Goal: Information Seeking & Learning: Learn about a topic

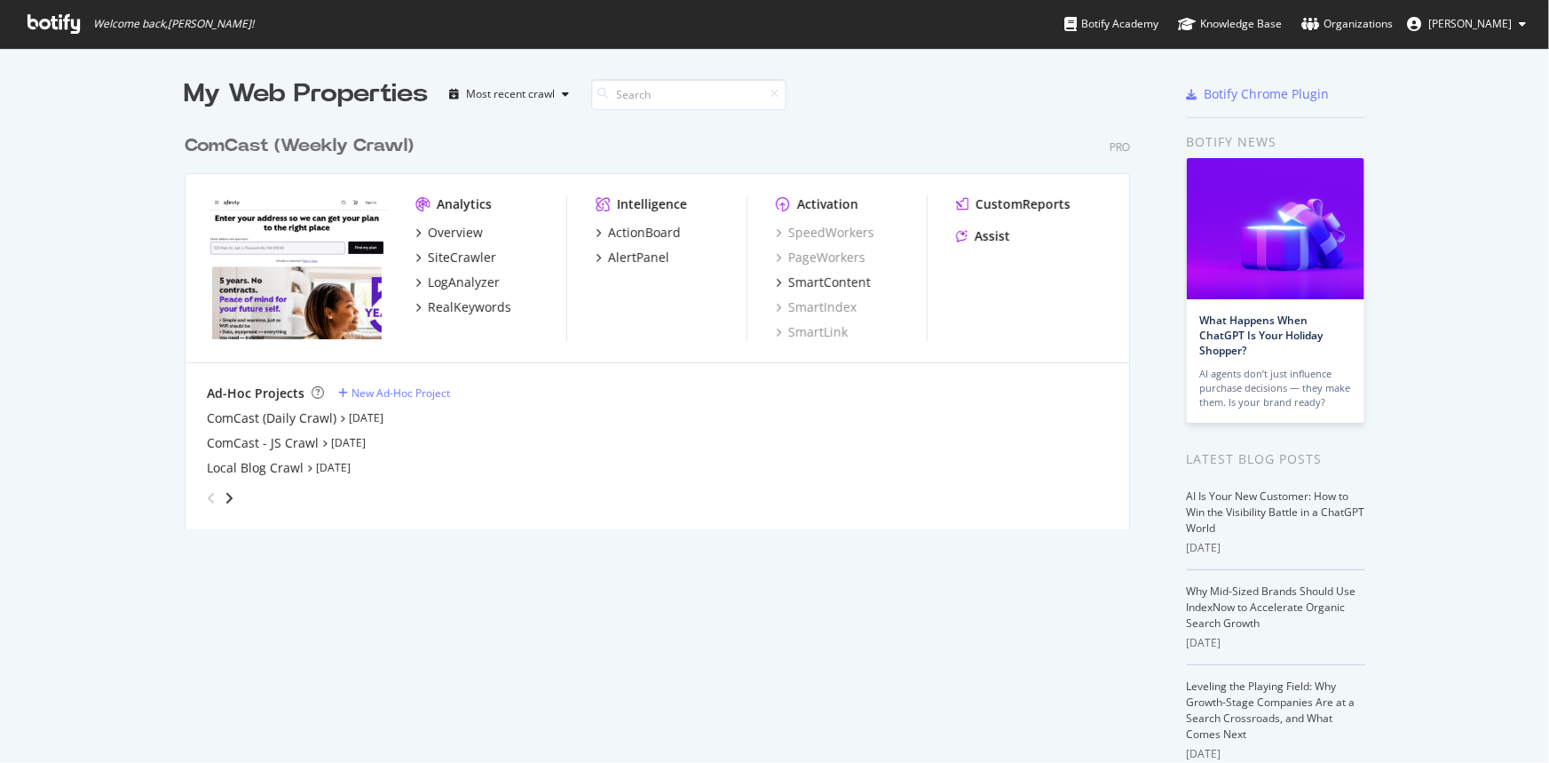
scroll to position [750, 1525]
click at [465, 232] on div "Overview" at bounding box center [455, 233] width 55 height 18
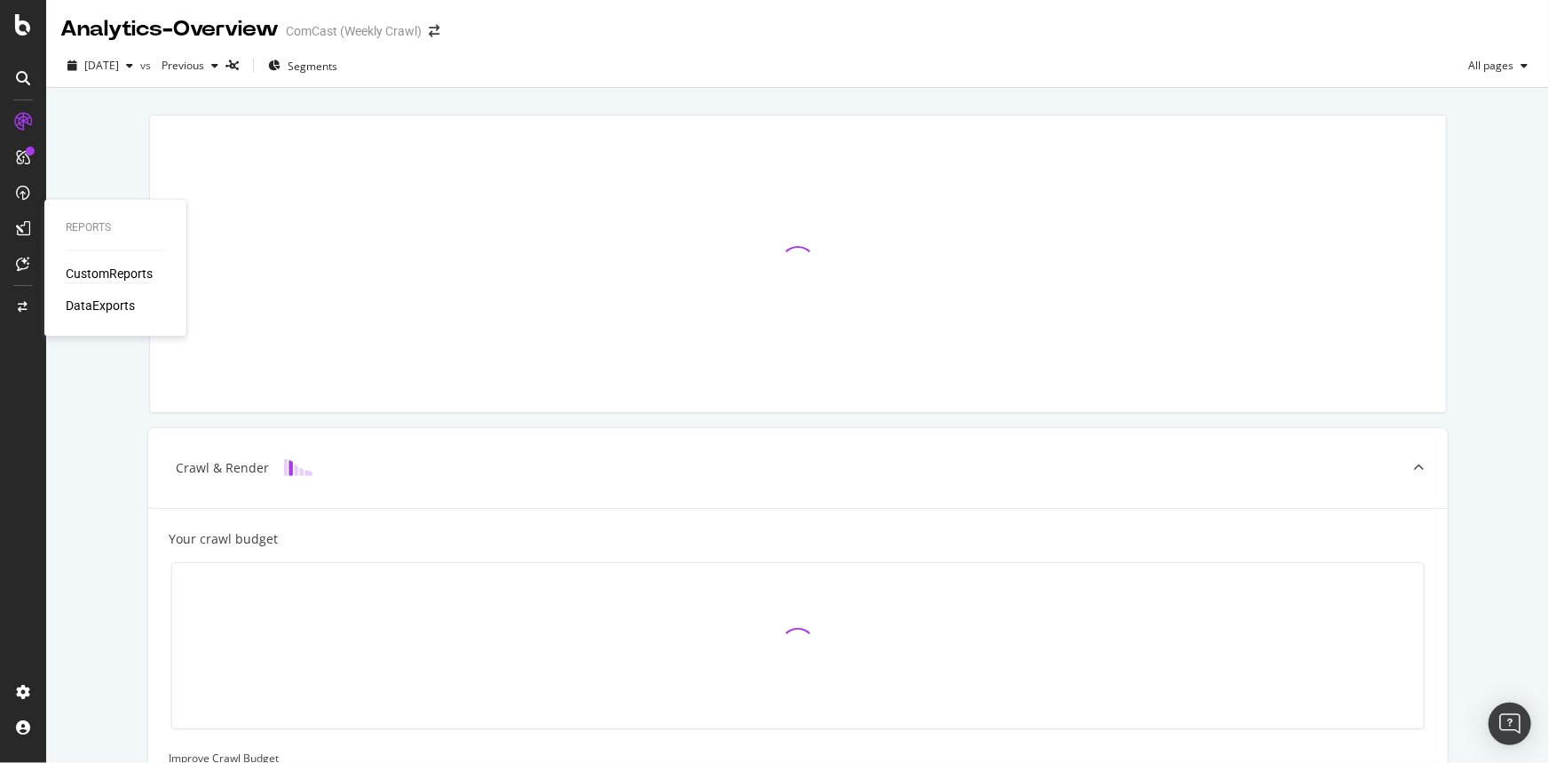
click at [133, 273] on div "CustomReports" at bounding box center [109, 274] width 87 height 18
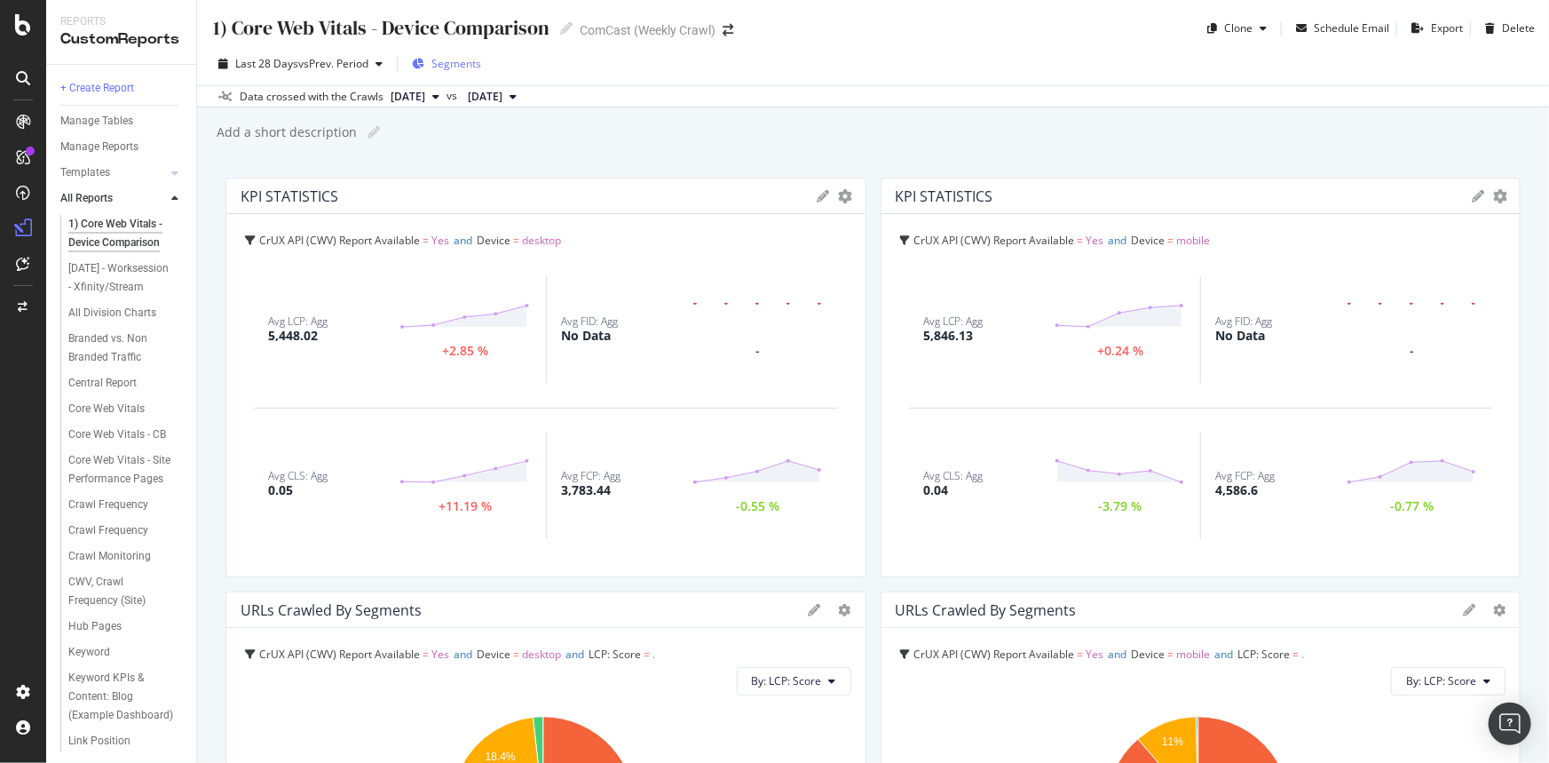
click at [465, 66] on span "Segments" at bounding box center [457, 63] width 50 height 15
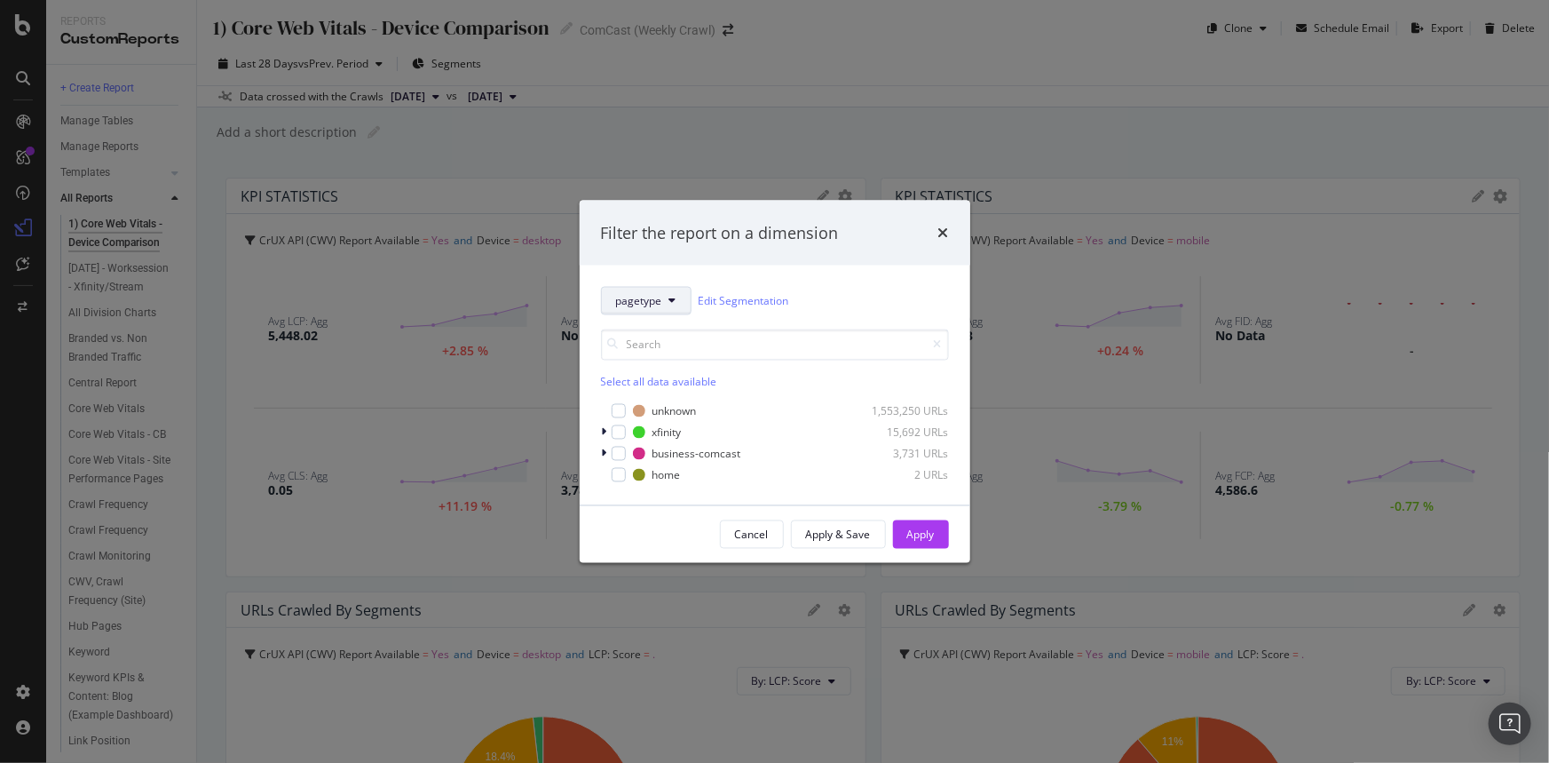
click at [661, 300] on span "pagetype" at bounding box center [639, 300] width 46 height 15
click at [663, 424] on span "states" at bounding box center [649, 430] width 68 height 16
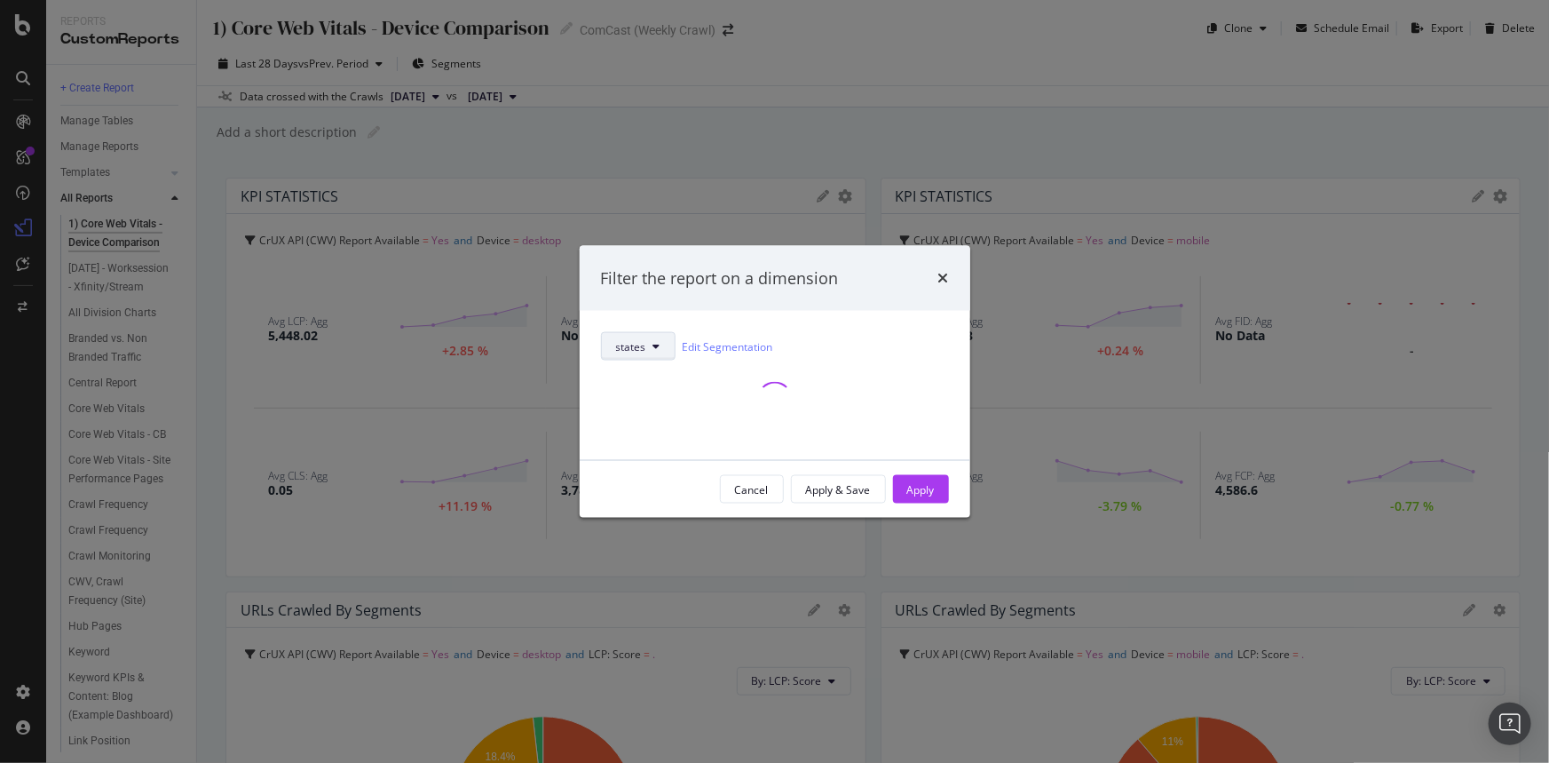
click at [654, 347] on icon "modal" at bounding box center [657, 346] width 7 height 11
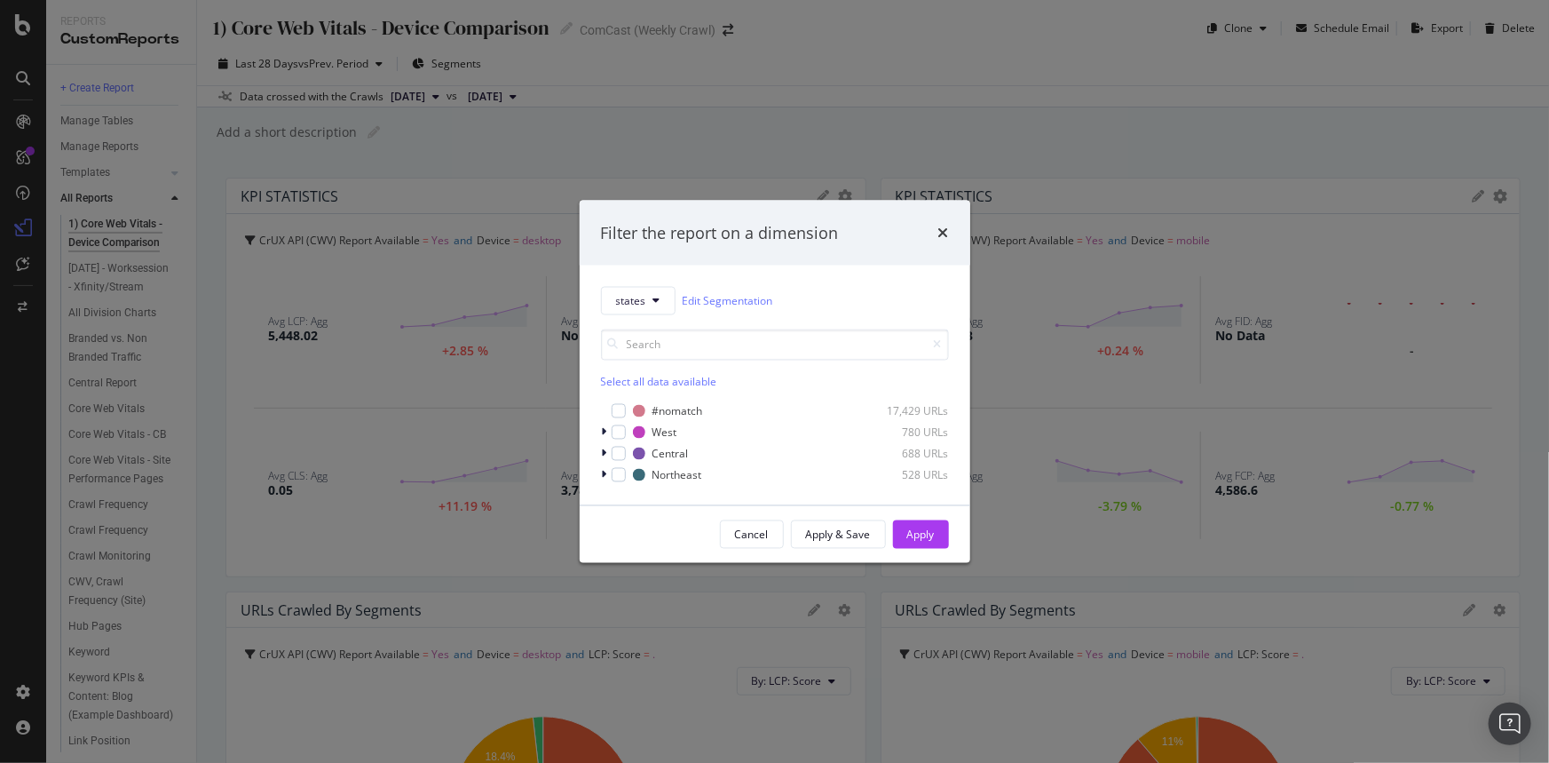
click at [803, 282] on div "states Edit Segmentation Select all data available #nomatch 17,429 URLs West 78…" at bounding box center [775, 385] width 391 height 240
click at [607, 432] on div "modal" at bounding box center [606, 433] width 11 height 18
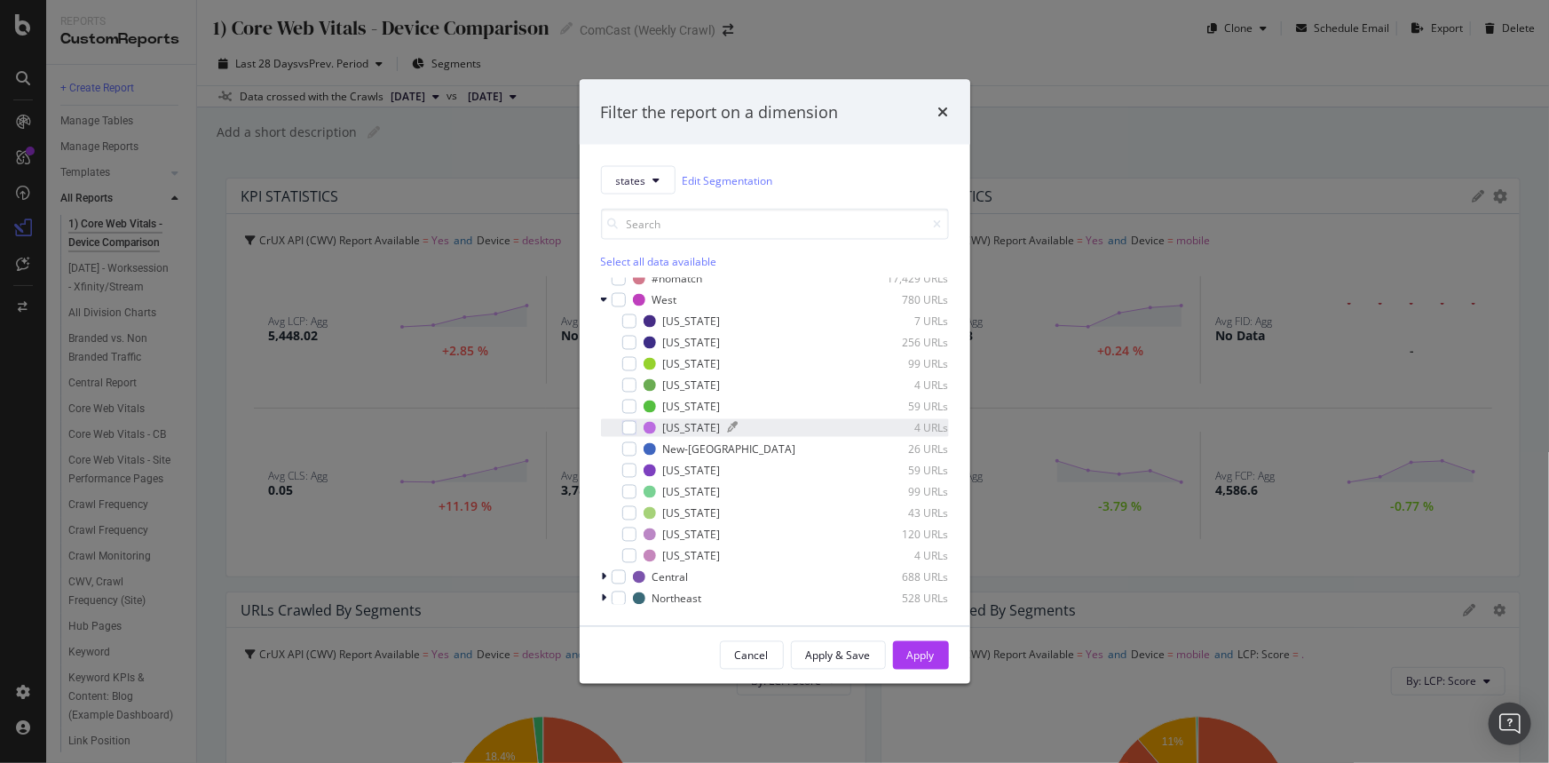
scroll to position [13, 0]
click at [603, 570] on icon "modal" at bounding box center [604, 575] width 5 height 11
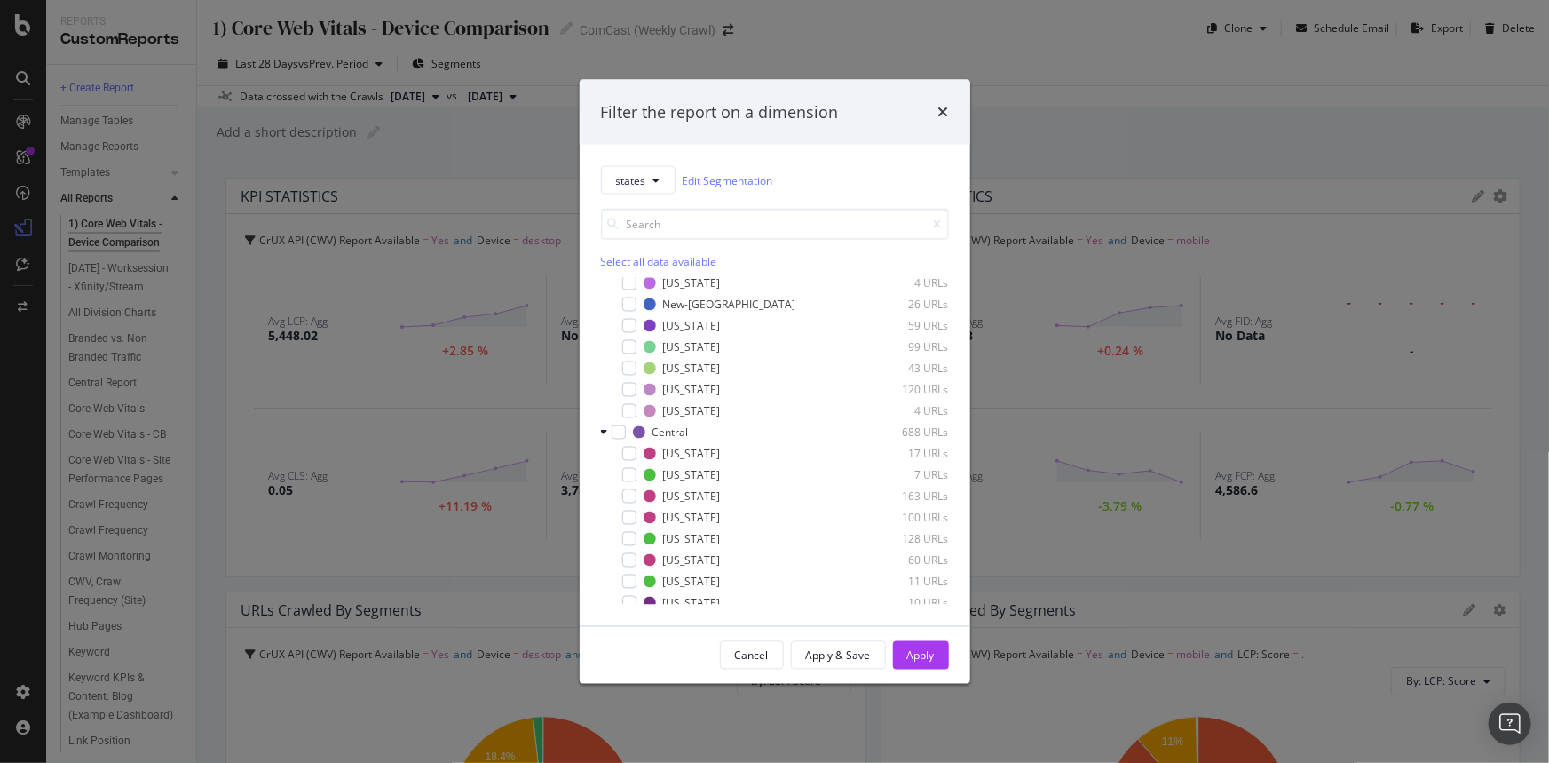
scroll to position [269, 0]
click at [604, 591] on icon "modal" at bounding box center [604, 596] width 5 height 11
click at [901, 98] on div "Filter the report on a dimension" at bounding box center [775, 112] width 391 height 66
click at [953, 112] on div "Filter the report on a dimension" at bounding box center [775, 112] width 391 height 66
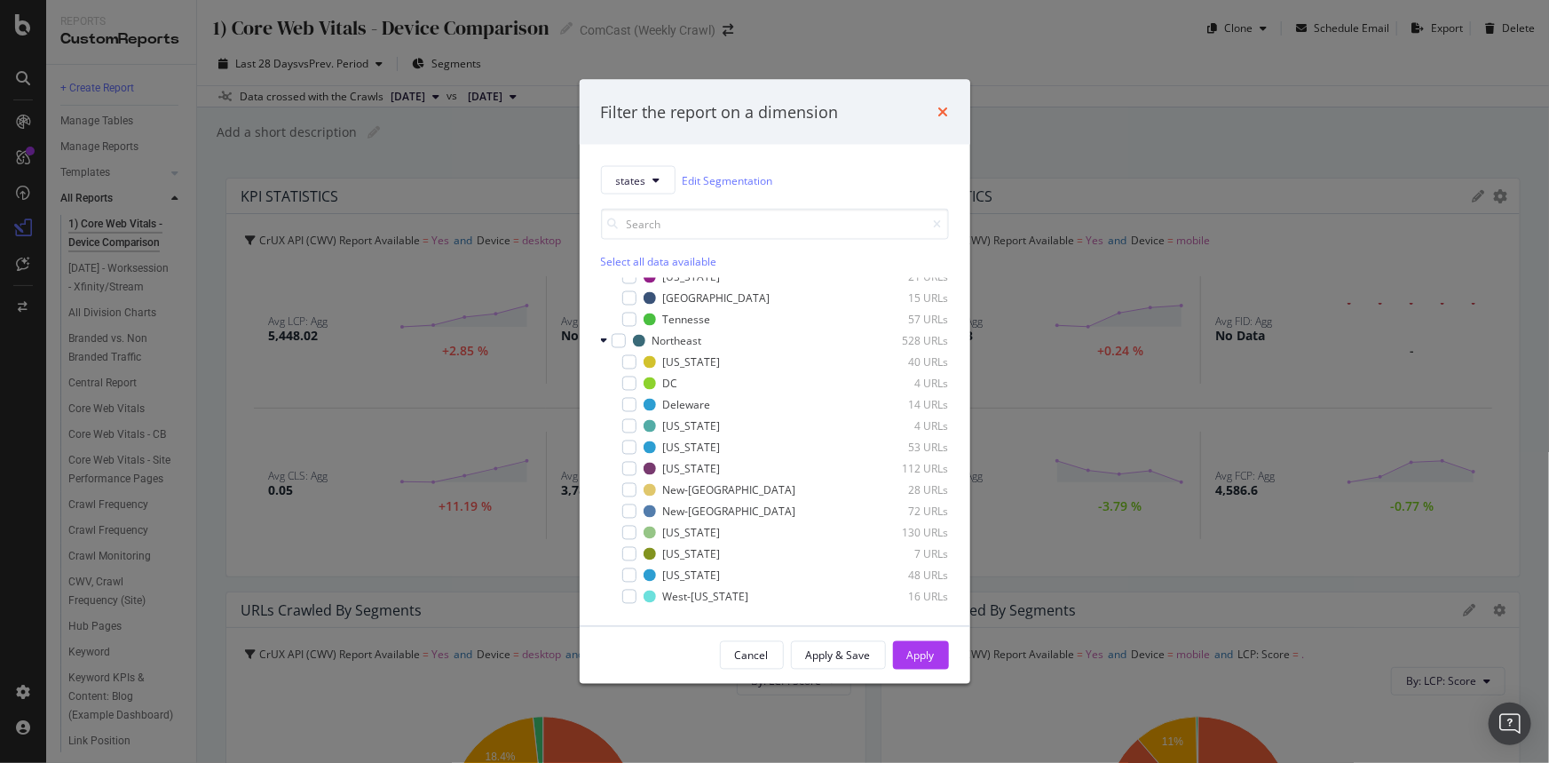
click at [948, 112] on icon "times" at bounding box center [944, 112] width 11 height 14
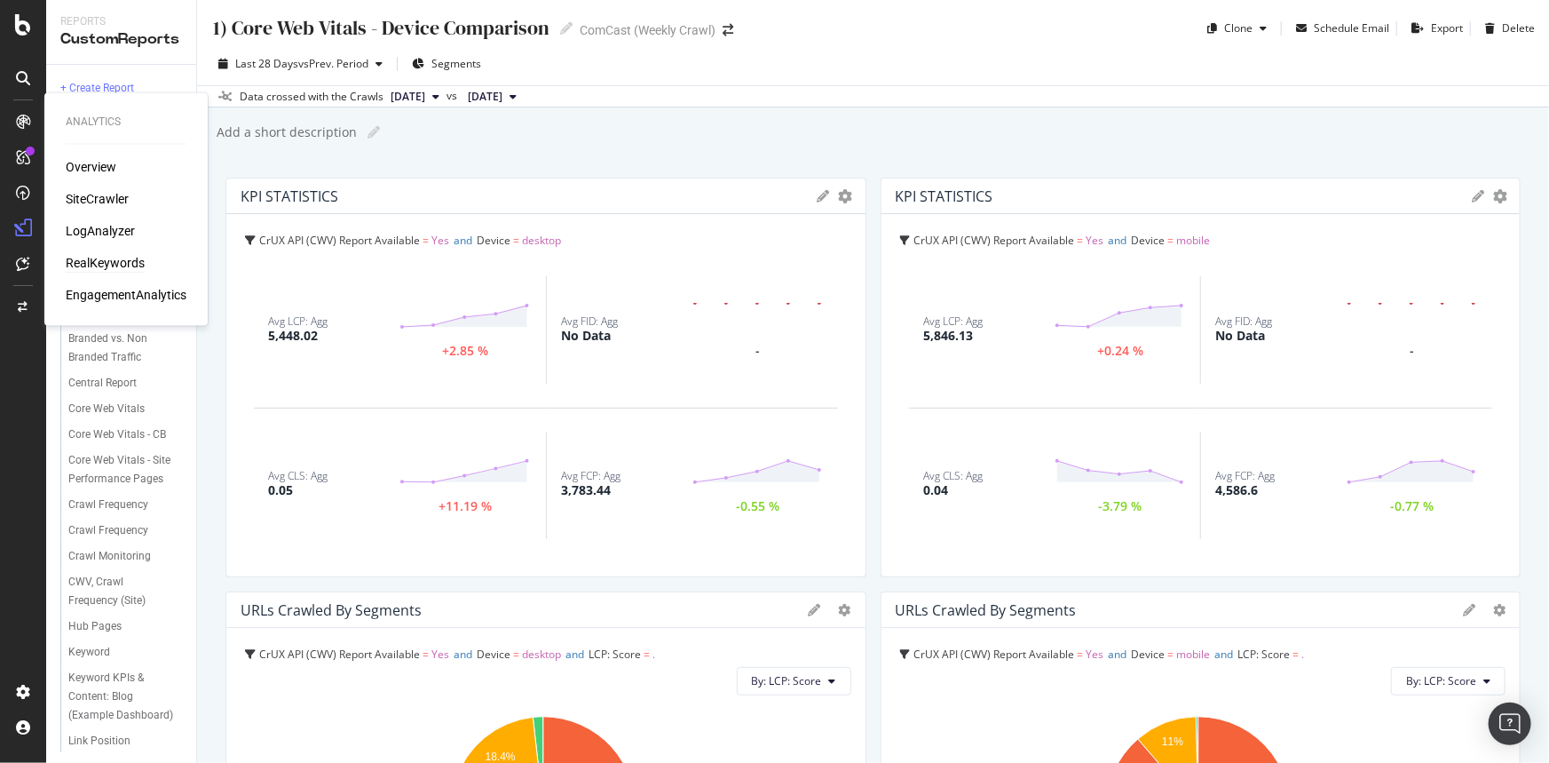
click at [119, 262] on div "RealKeywords" at bounding box center [105, 264] width 79 height 18
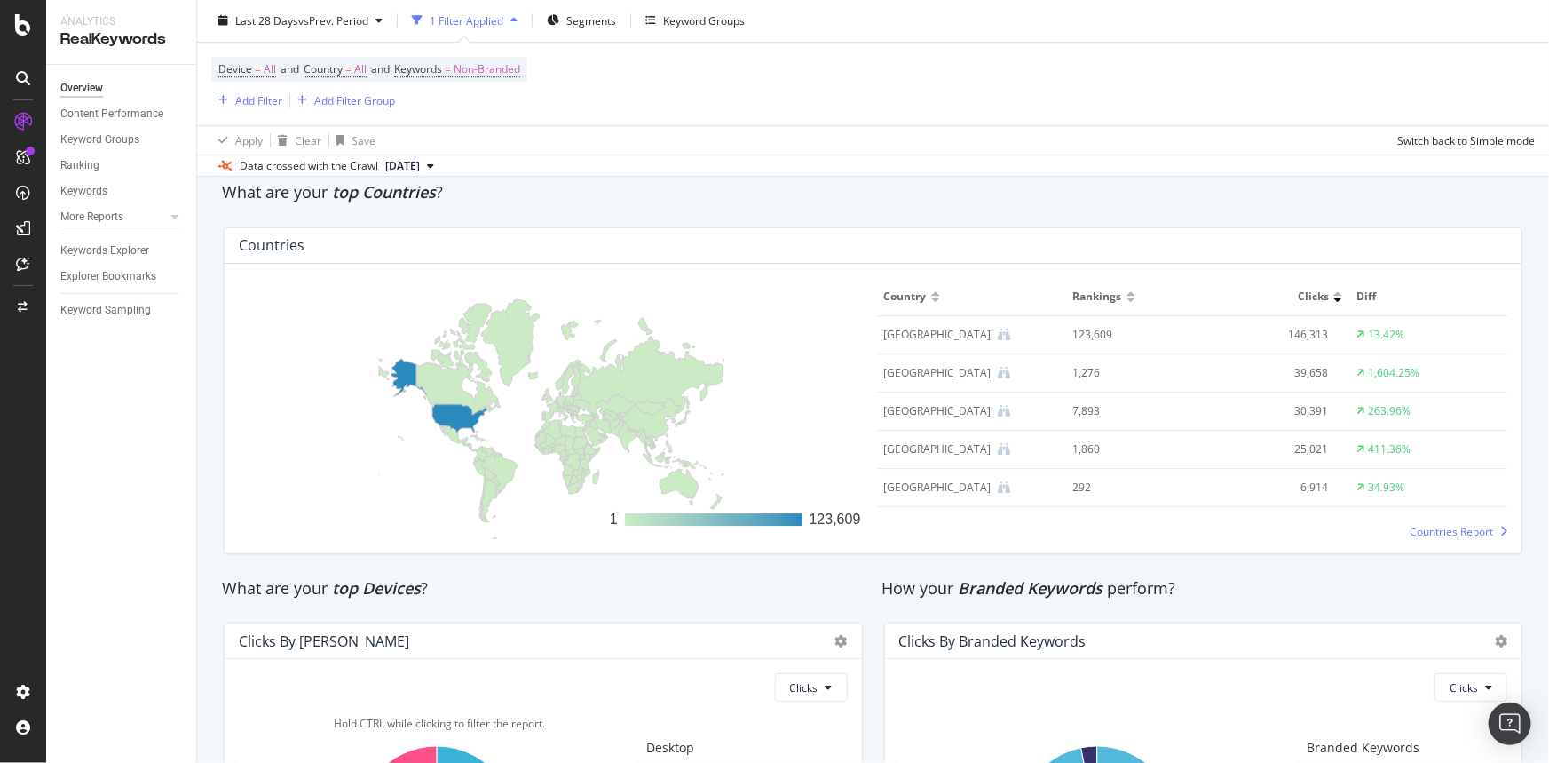
scroll to position [2744, 0]
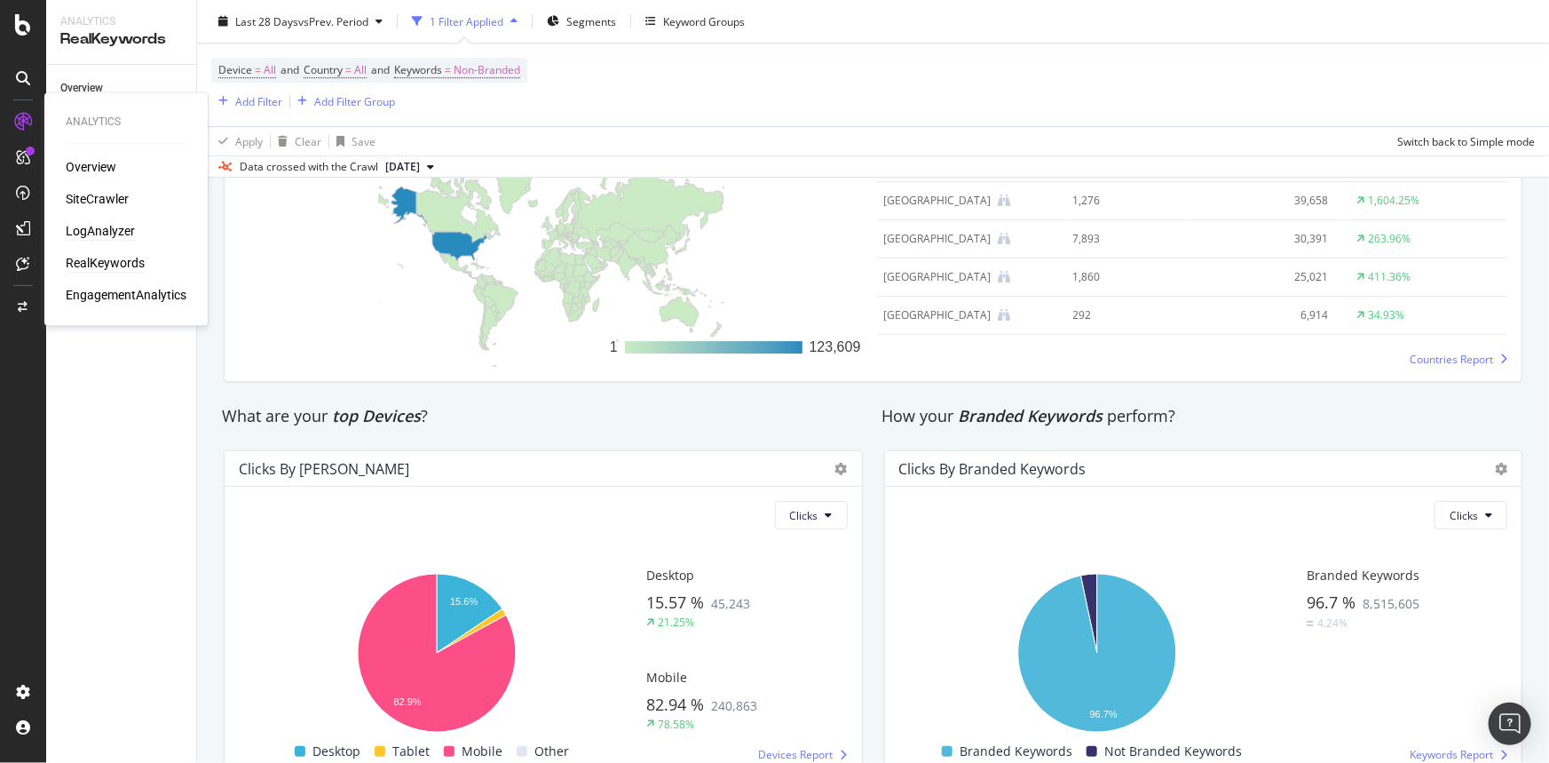
click at [99, 233] on div "LogAnalyzer" at bounding box center [100, 232] width 69 height 18
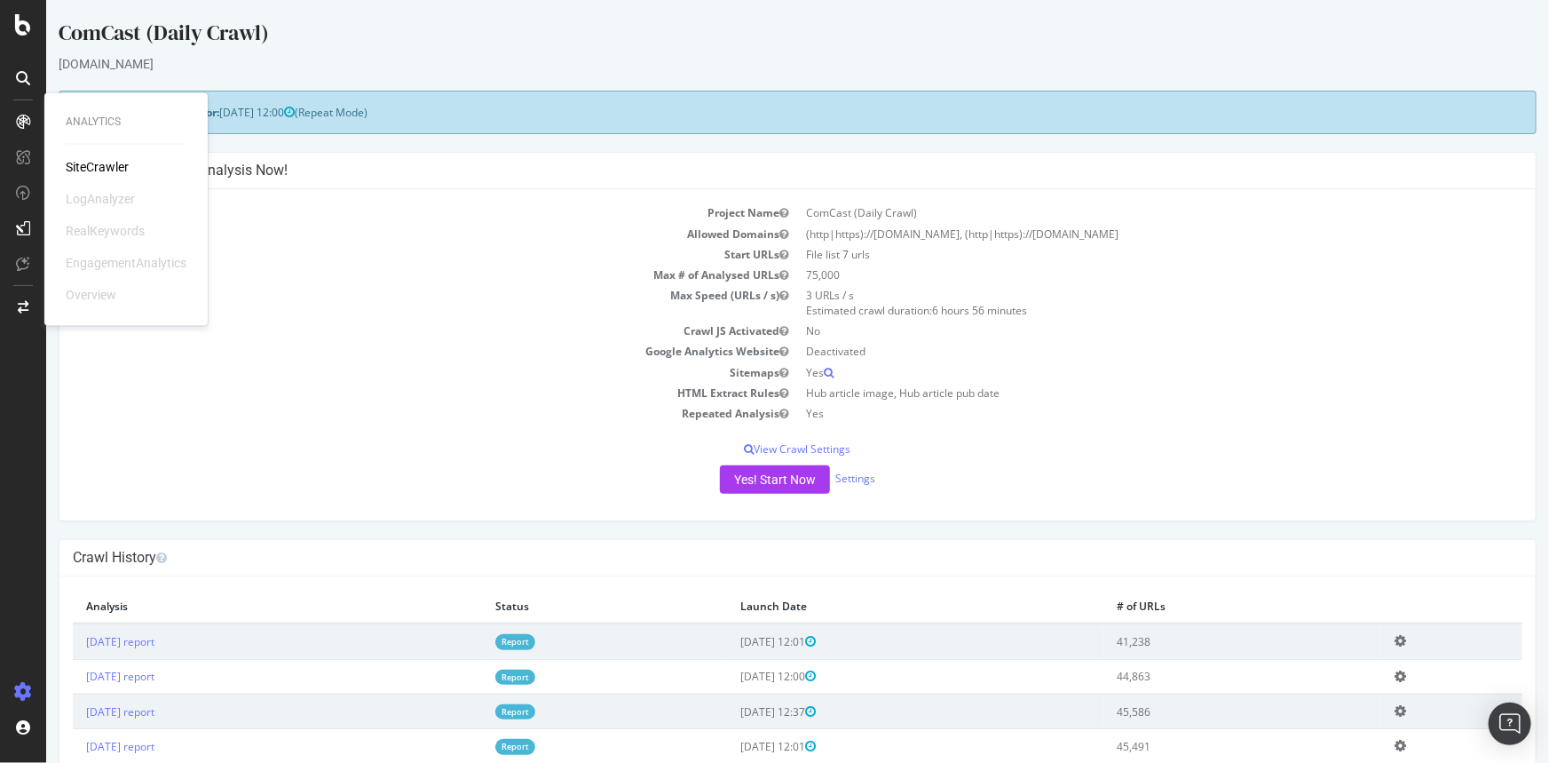
click at [399, 345] on td "Google Analytics Website" at bounding box center [434, 351] width 725 height 20
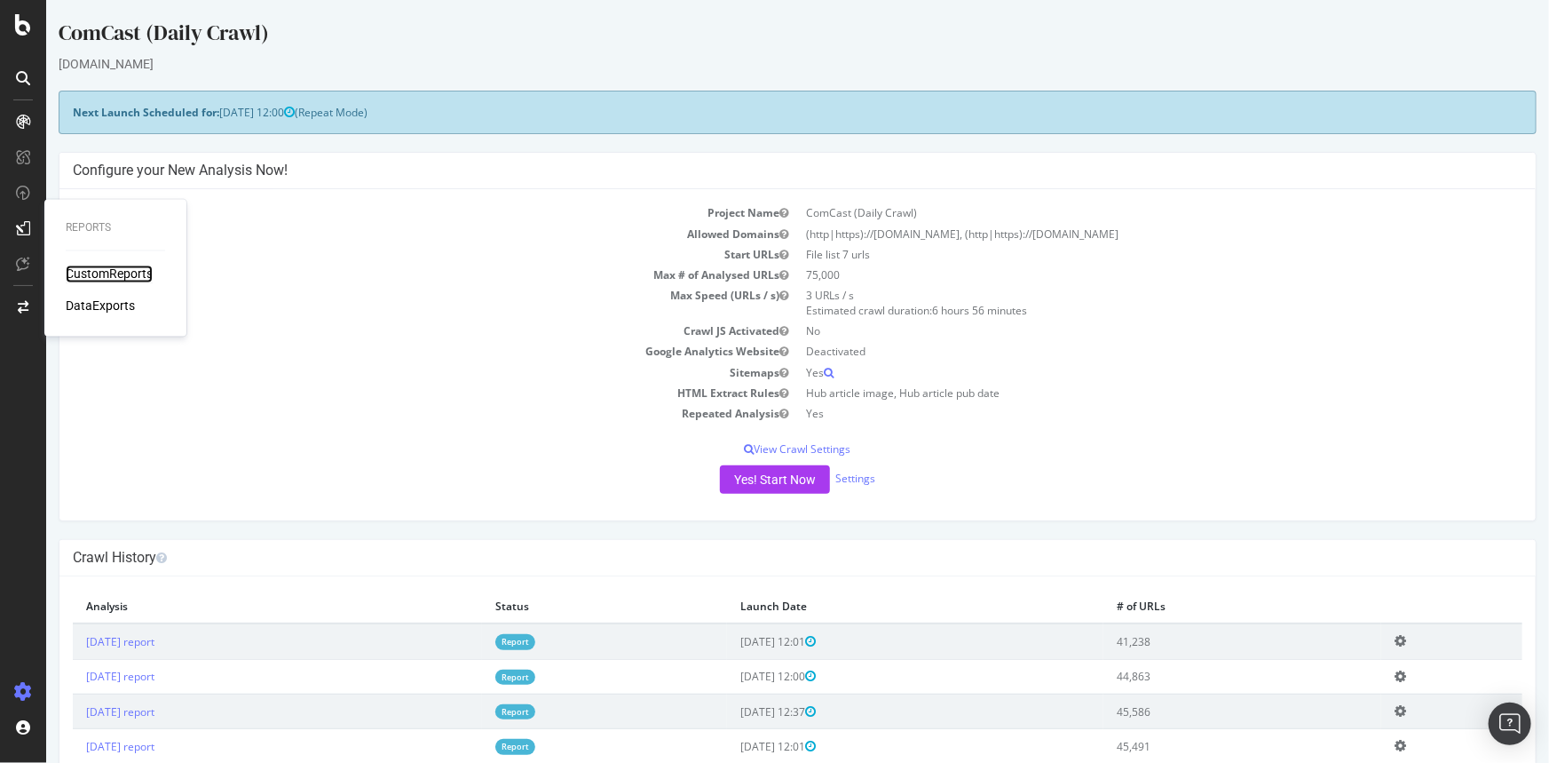
click at [128, 278] on div "CustomReports" at bounding box center [109, 274] width 87 height 18
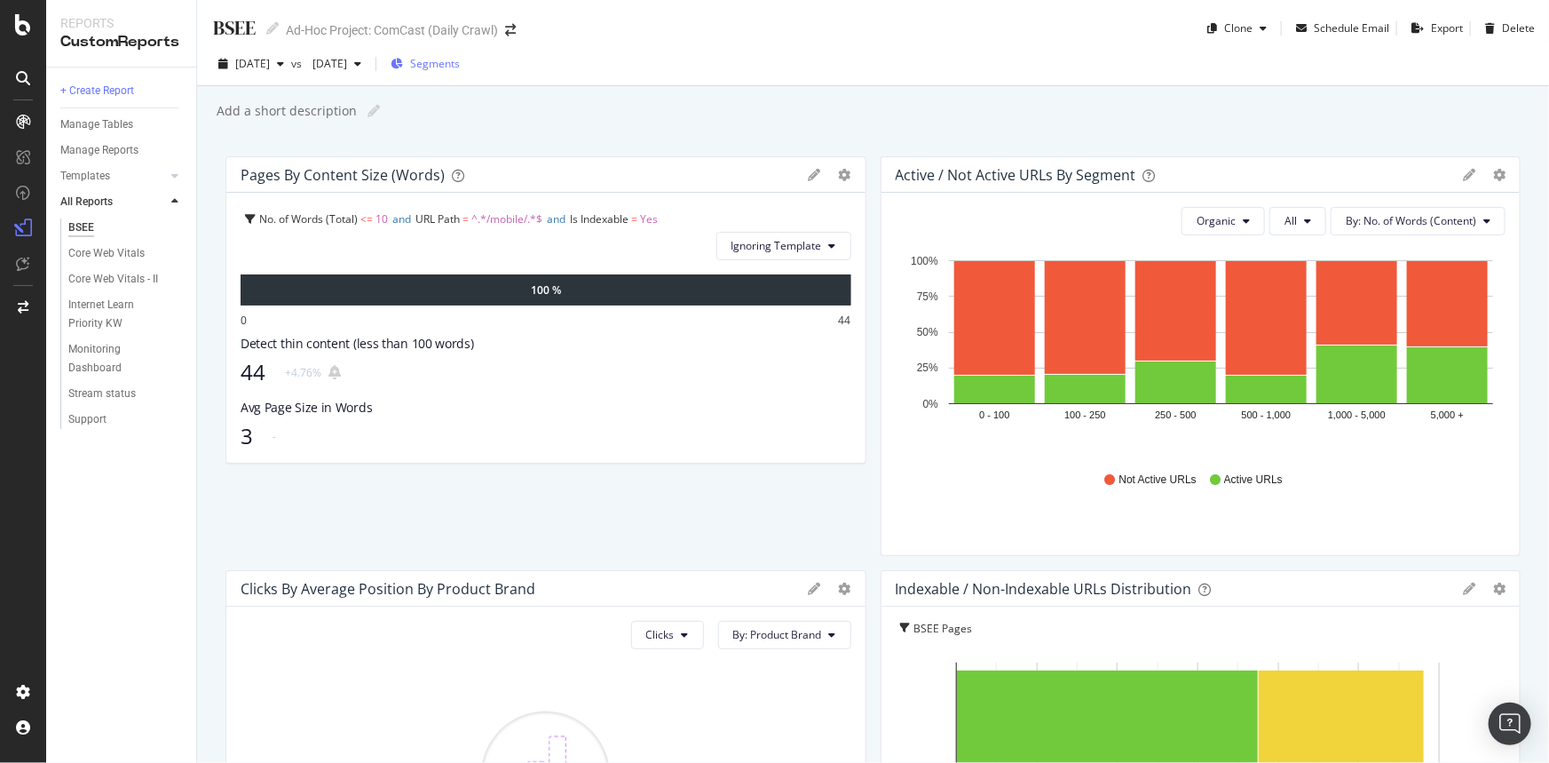
click at [460, 65] on span "Segments" at bounding box center [435, 63] width 50 height 15
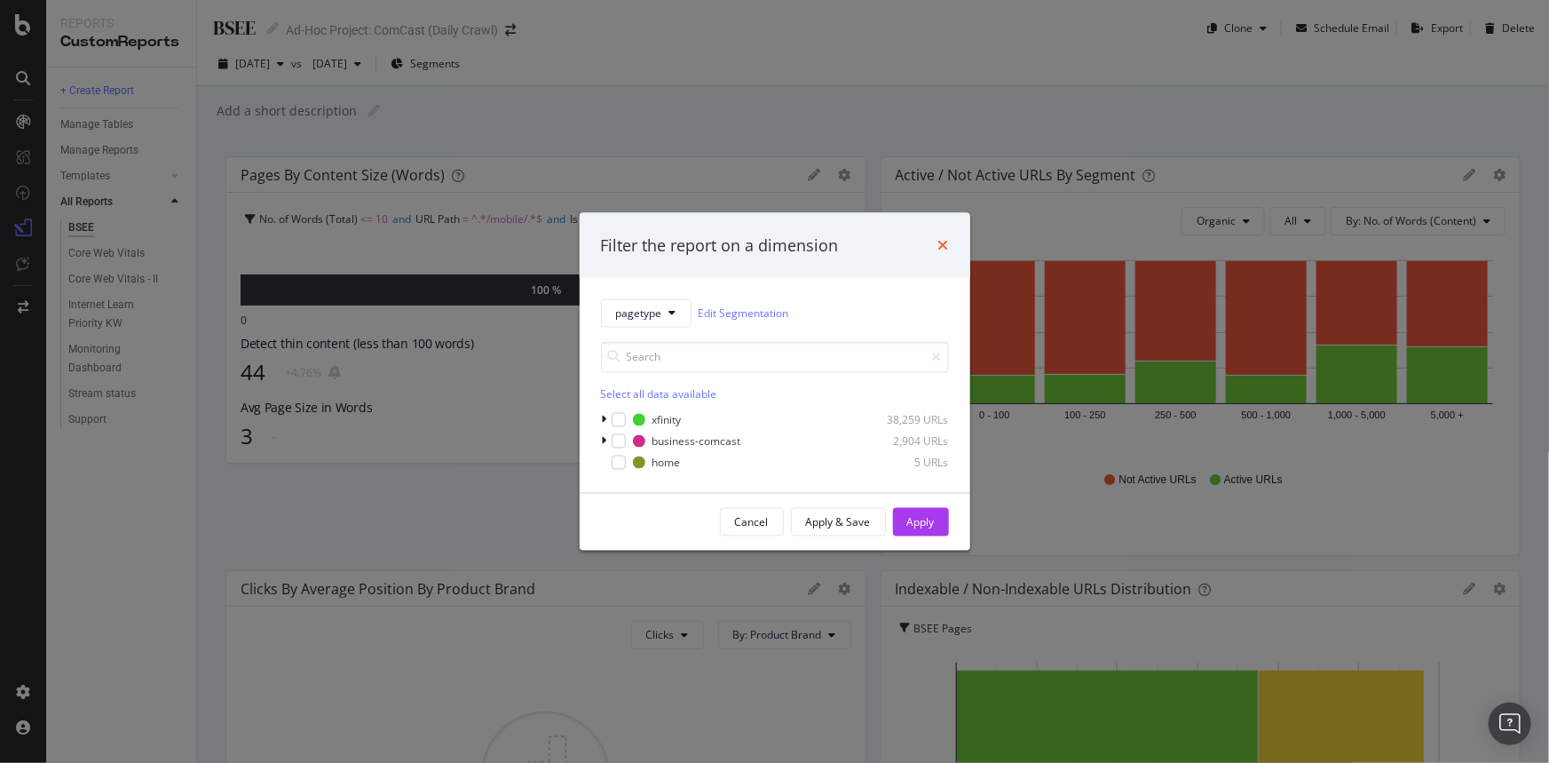
click at [944, 244] on icon "times" at bounding box center [944, 245] width 11 height 14
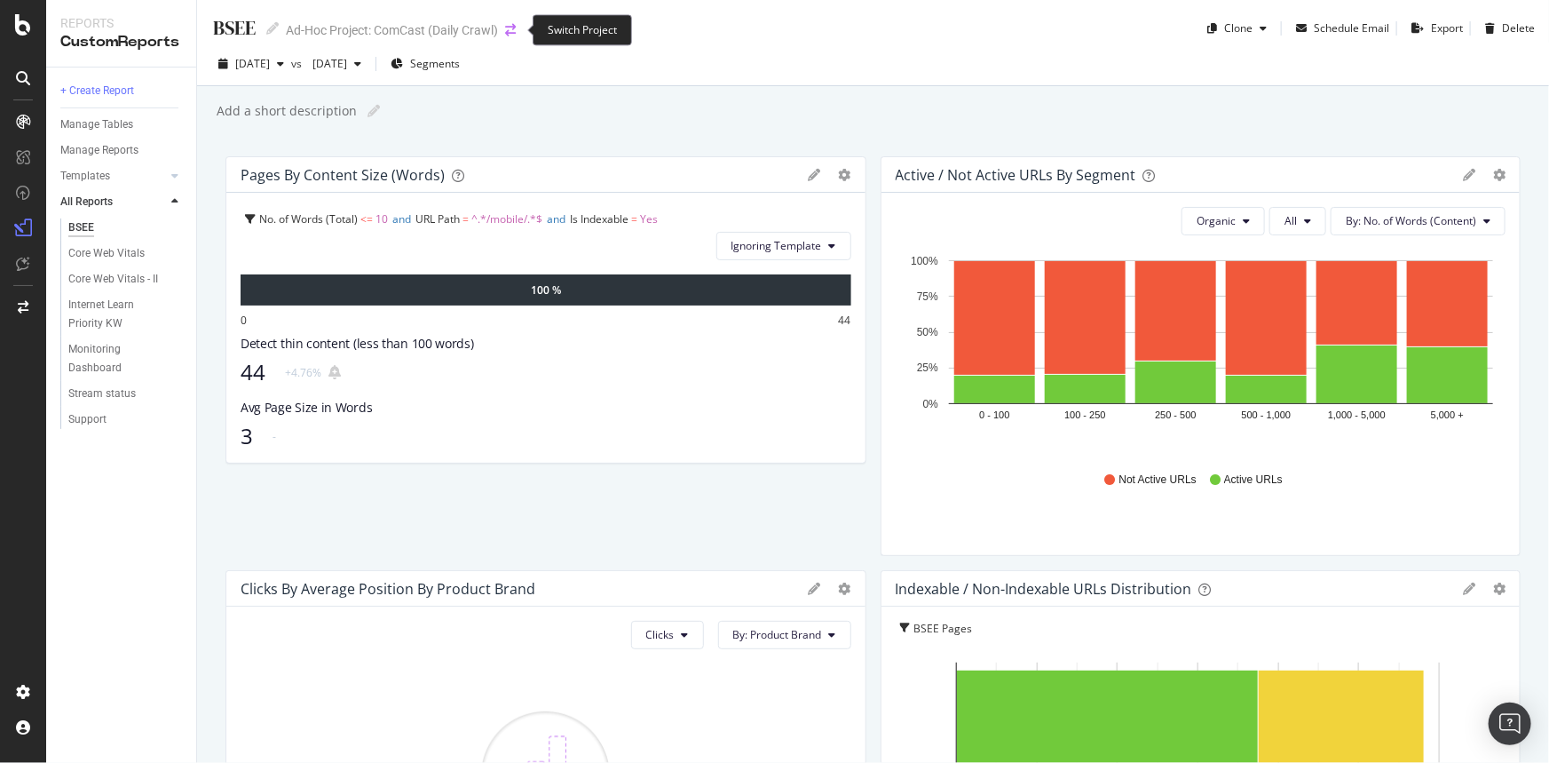
click at [515, 26] on icon "arrow-right-arrow-left" at bounding box center [510, 30] width 11 height 12
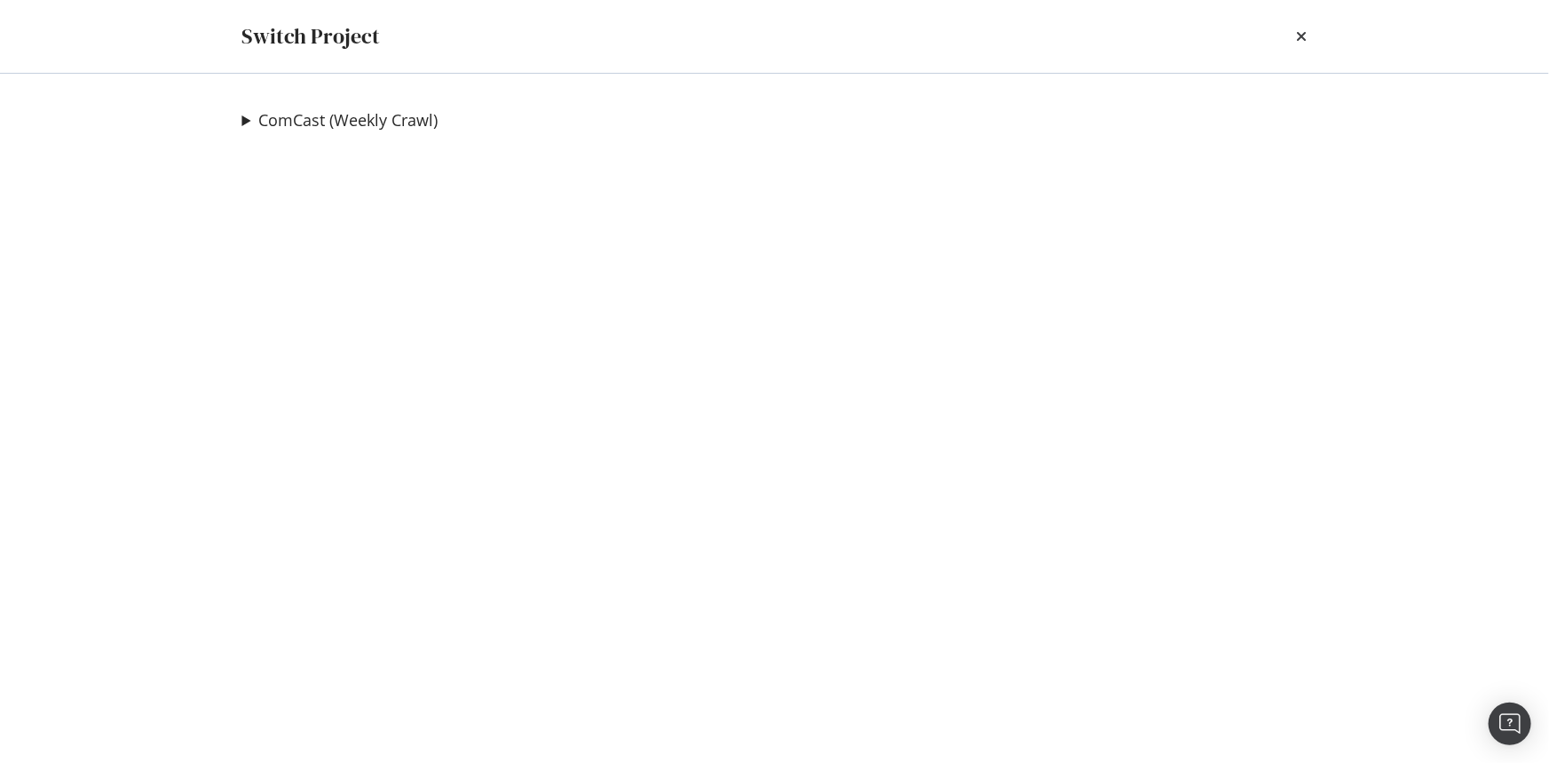
click at [241, 116] on div "ComCast (Weekly Crawl) ComCast (Daily Crawl) Ad-Hoc Project ComCast - JS Crawl …" at bounding box center [775, 418] width 1137 height 689
click at [265, 125] on link "ComCast (Weekly Crawl)" at bounding box center [348, 120] width 179 height 19
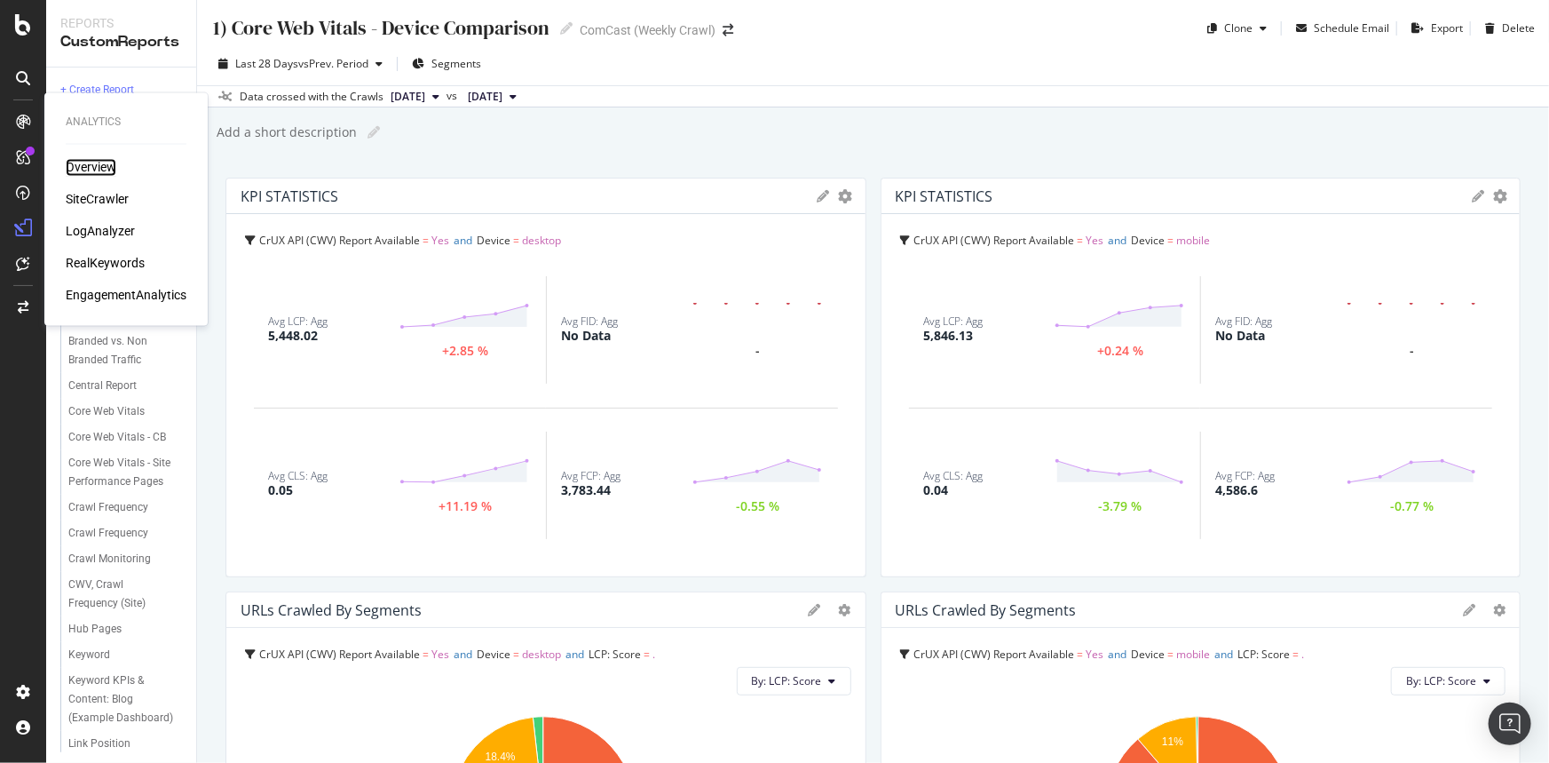
click at [97, 173] on div "Overview" at bounding box center [91, 168] width 51 height 18
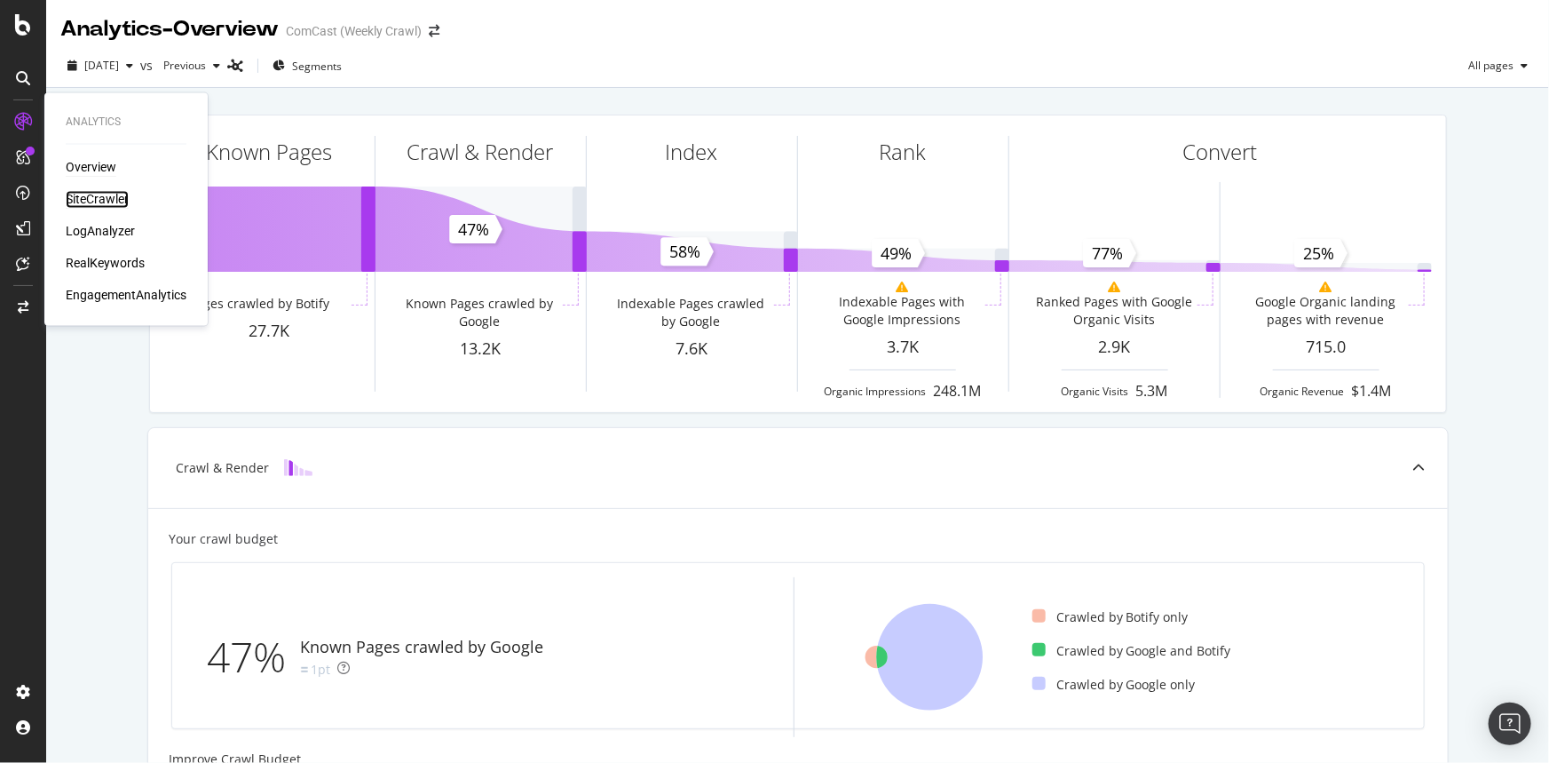
click at [99, 203] on div "SiteCrawler" at bounding box center [97, 200] width 63 height 18
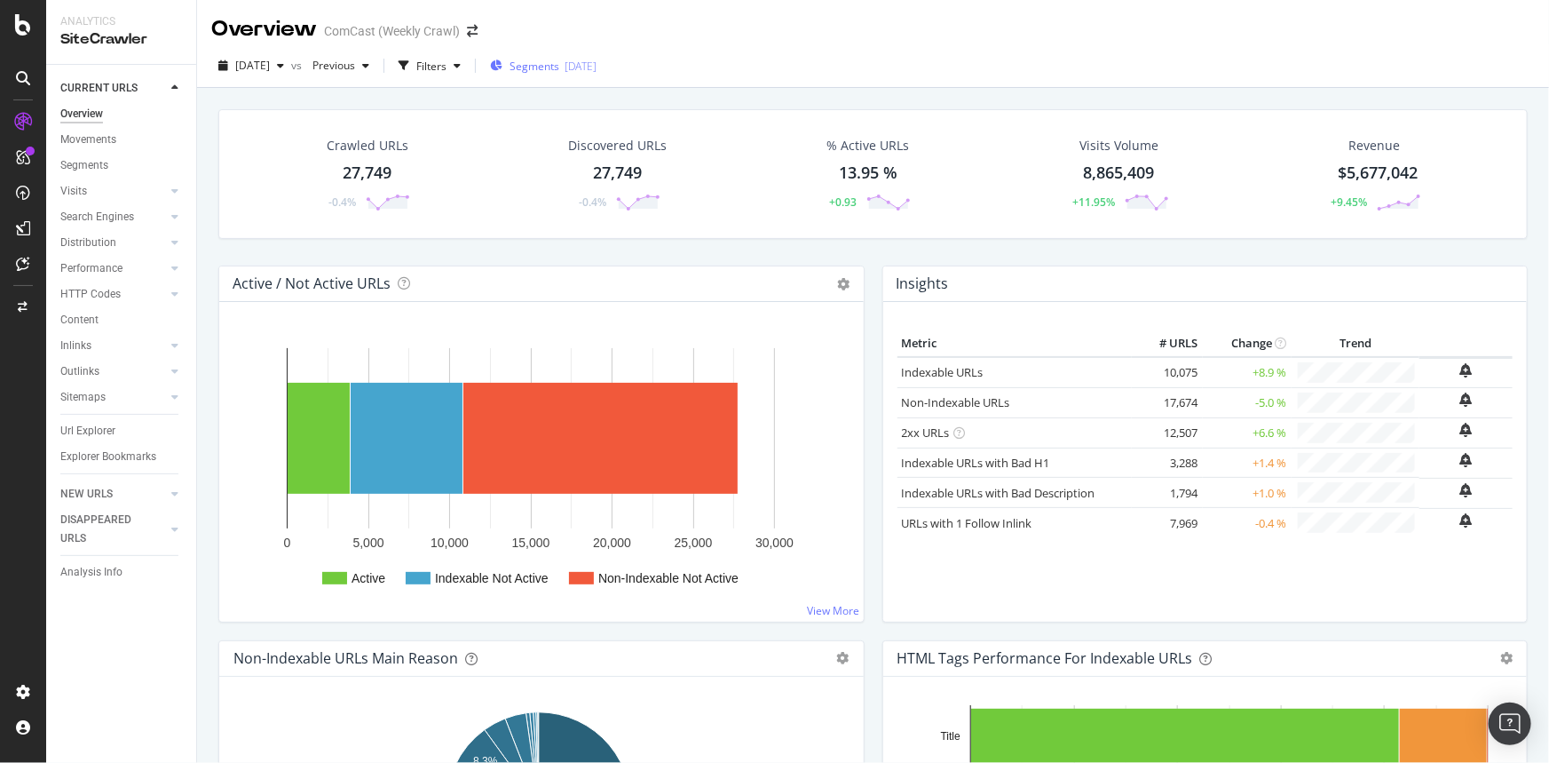
click at [597, 68] on div "2024-10-15" at bounding box center [581, 66] width 32 height 15
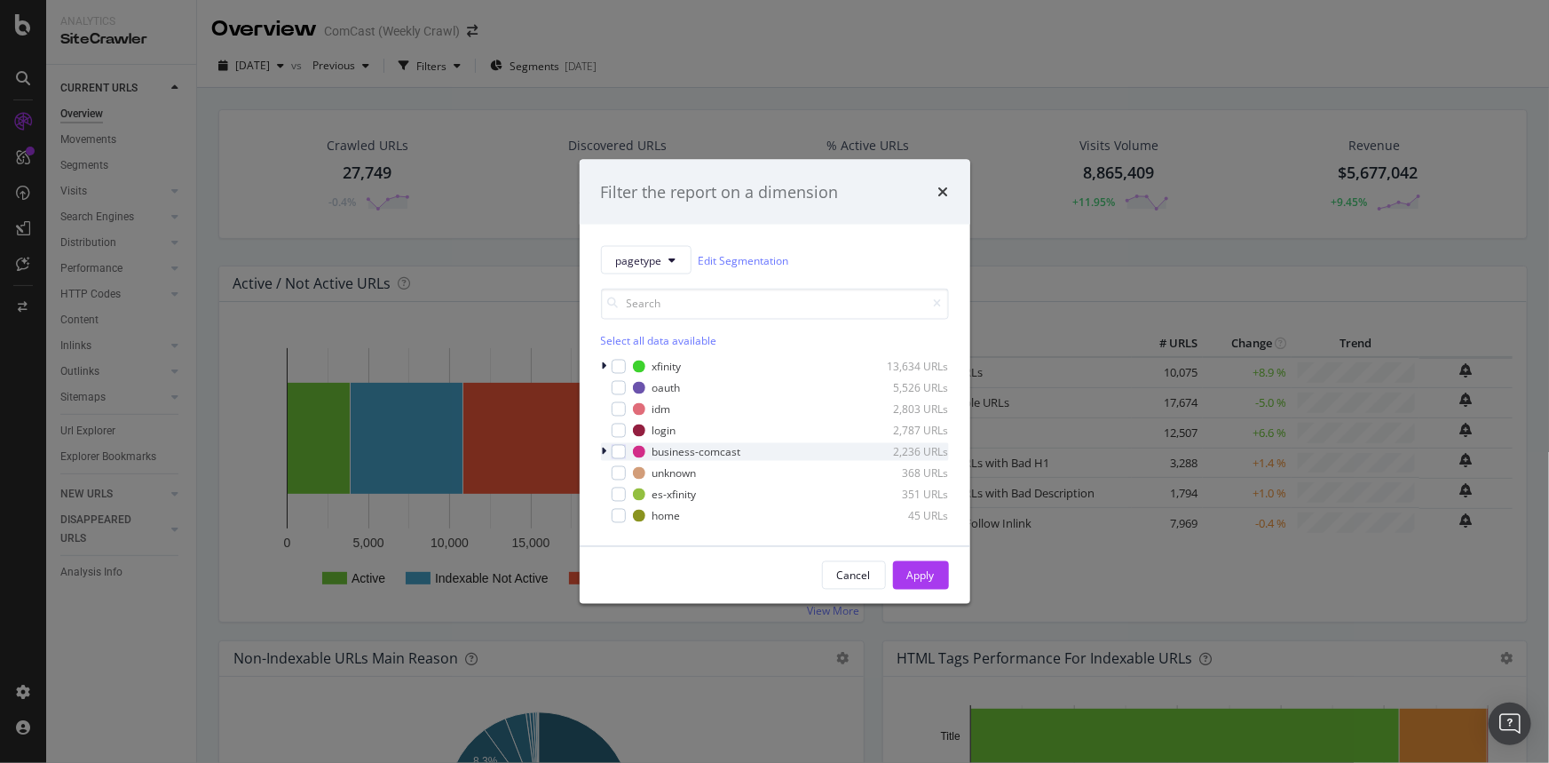
click at [604, 449] on icon "modal" at bounding box center [604, 452] width 5 height 11
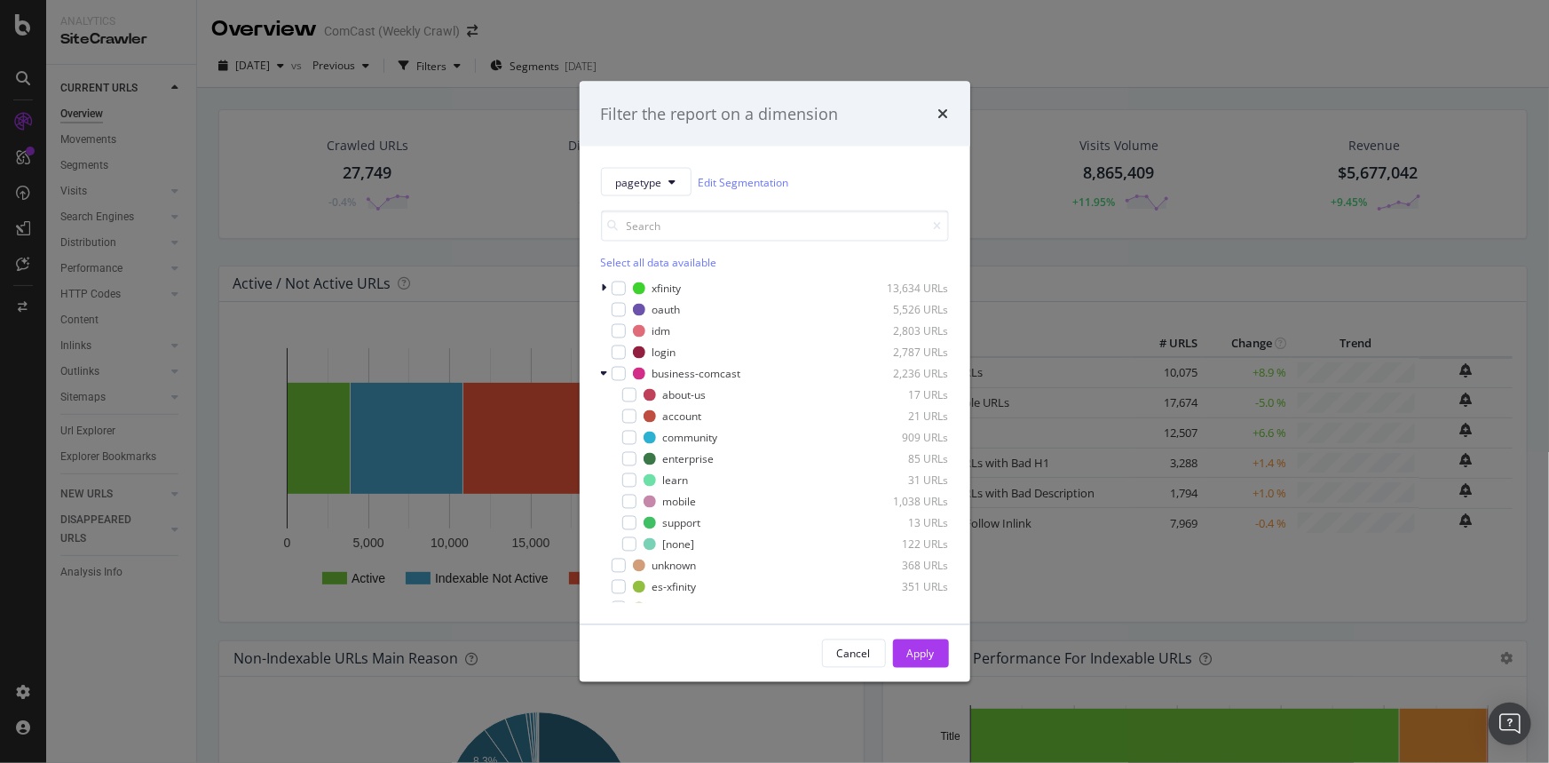
click at [598, 374] on div "pagetype Edit Segmentation Select all data available xfinity 13,634 URLs oauth …" at bounding box center [775, 386] width 391 height 478
click at [605, 372] on icon "modal" at bounding box center [604, 373] width 7 height 11
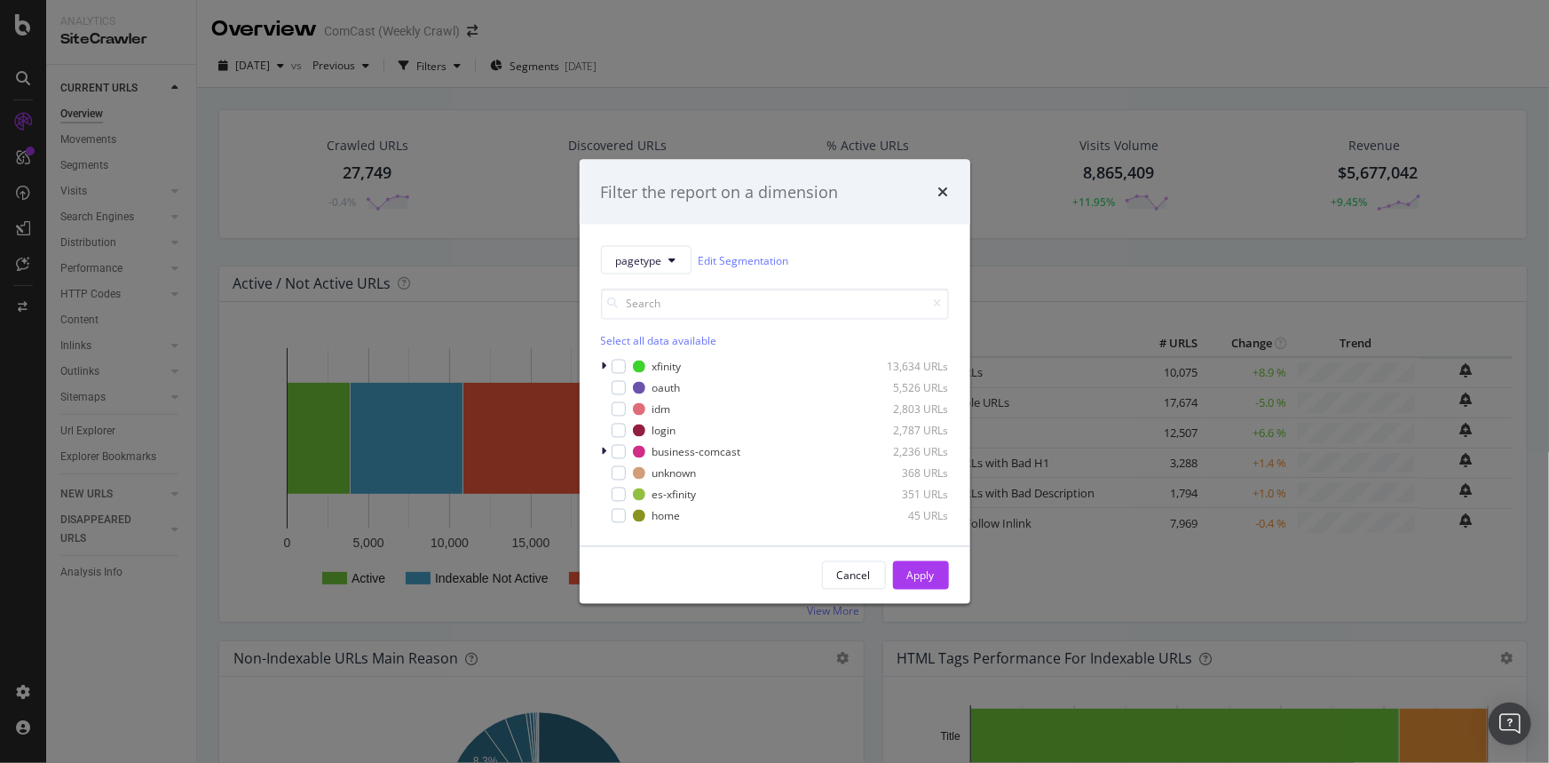
click at [599, 365] on div "pagetype Edit Segmentation Select all data available xfinity 13,634 URLs oauth …" at bounding box center [775, 385] width 391 height 321
click at [603, 361] on icon "modal" at bounding box center [604, 366] width 5 height 11
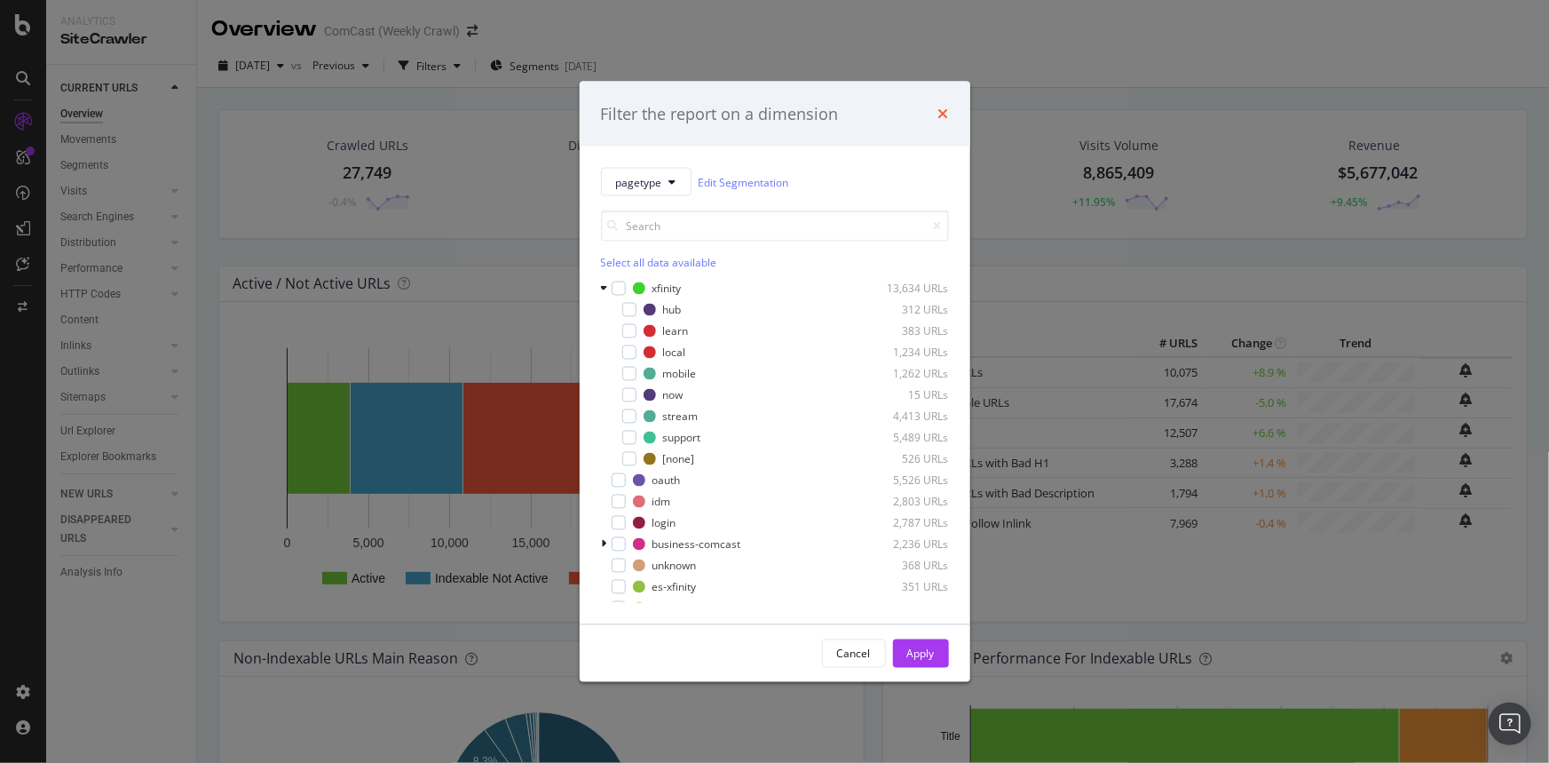
click at [941, 112] on icon "times" at bounding box center [944, 114] width 11 height 14
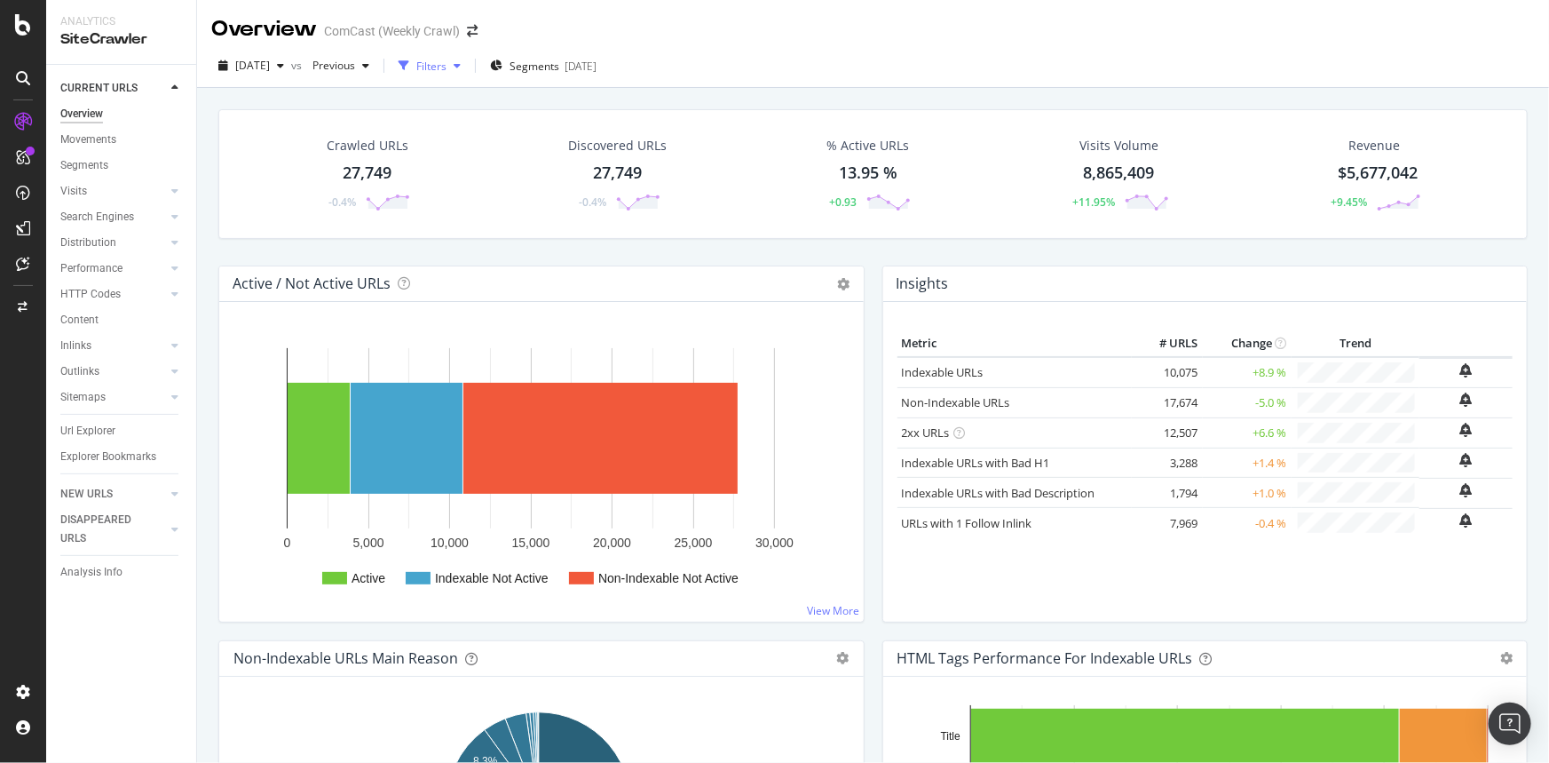
click at [447, 62] on div "Filters" at bounding box center [431, 66] width 30 height 15
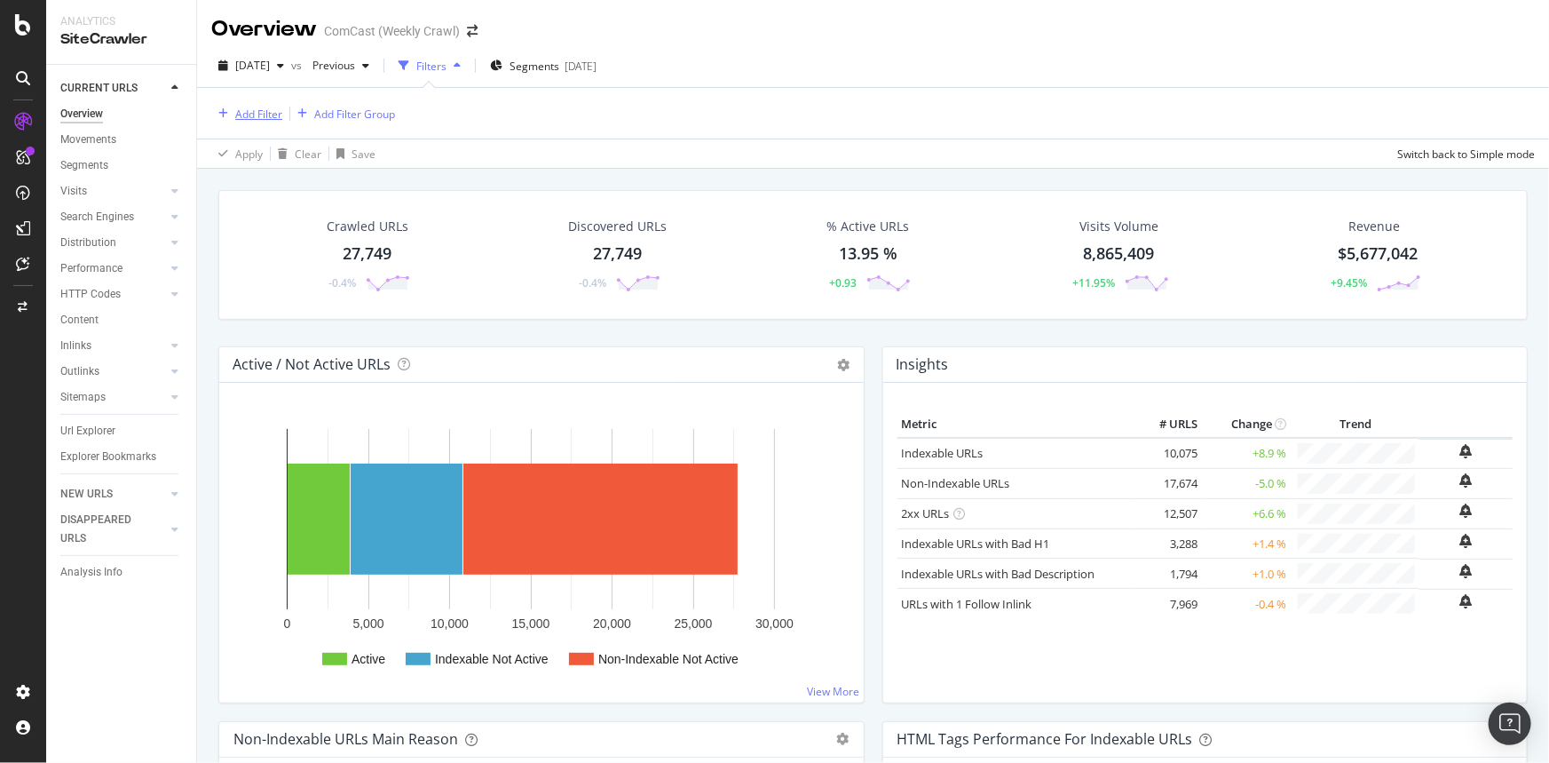
click at [271, 116] on div "Add Filter" at bounding box center [258, 114] width 47 height 15
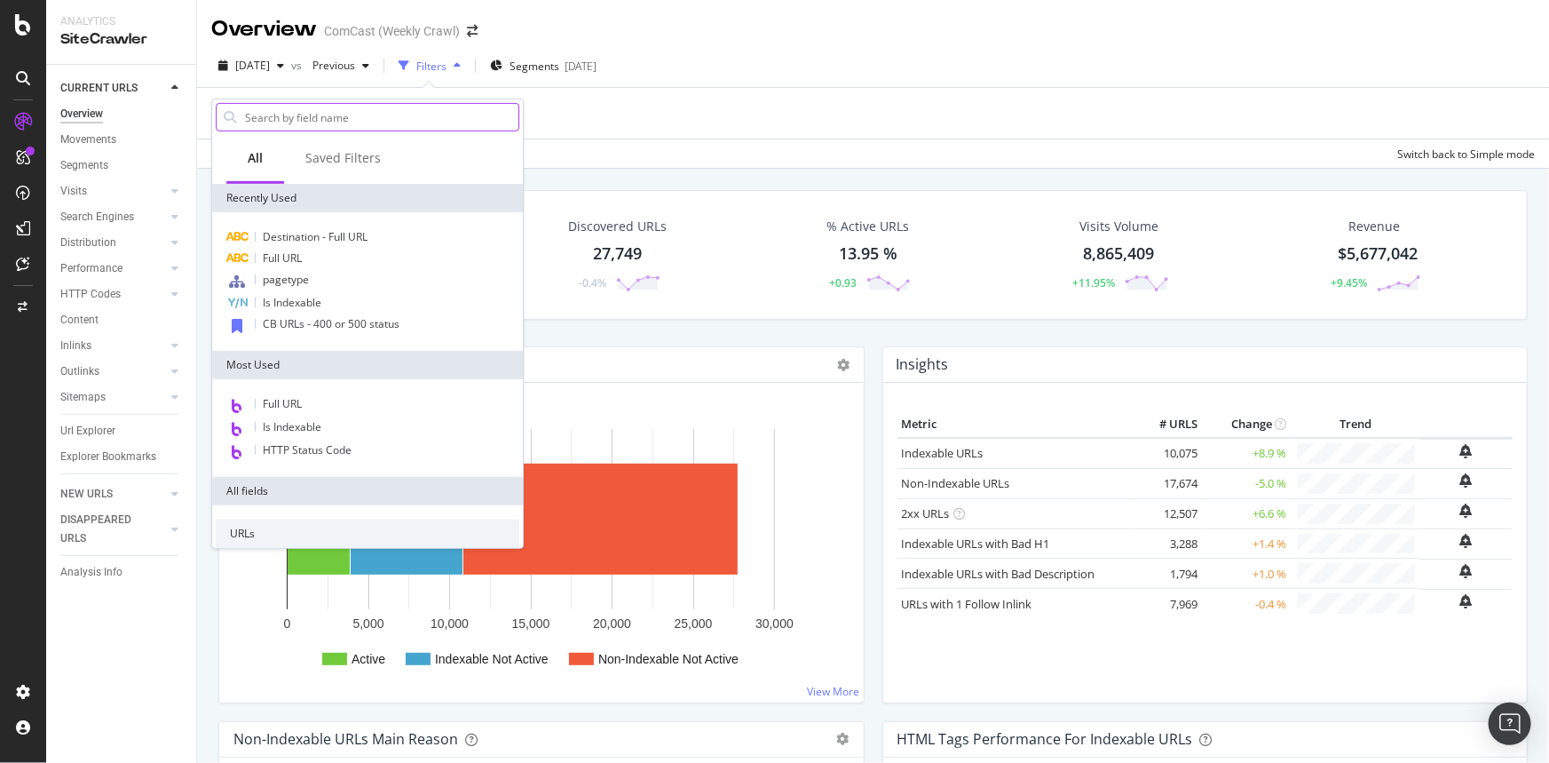
click at [319, 116] on input "text" at bounding box center [380, 117] width 275 height 27
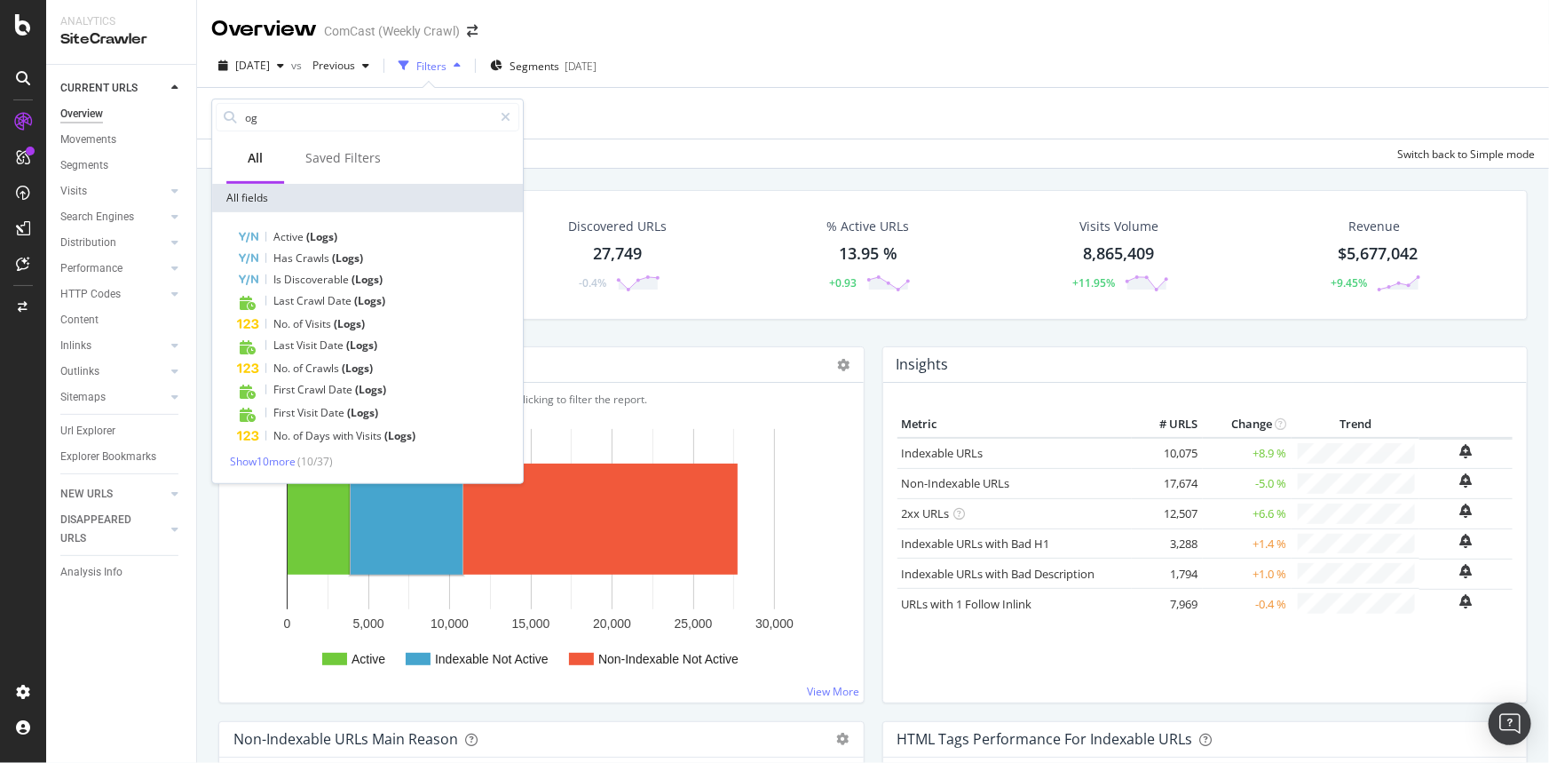
drag, startPoint x: 267, startPoint y: 109, endPoint x: 124, endPoint y: 99, distance: 143.4
click at [124, 99] on body "Analytics SiteCrawler CURRENT URLS Overview Movements Segments Visits Analysis …" at bounding box center [774, 381] width 1549 height 763
type input "o"
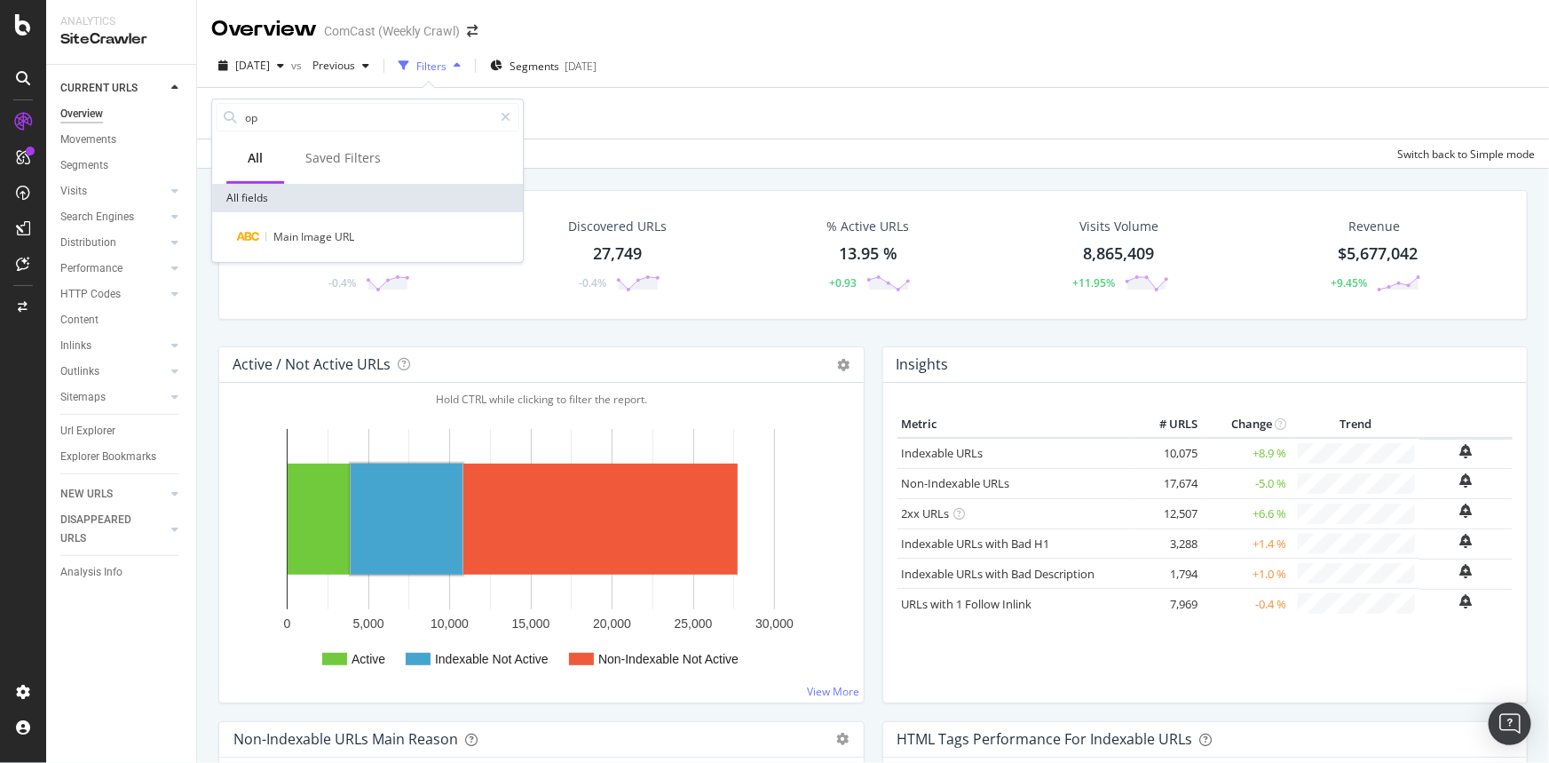
type input "o"
type input "t"
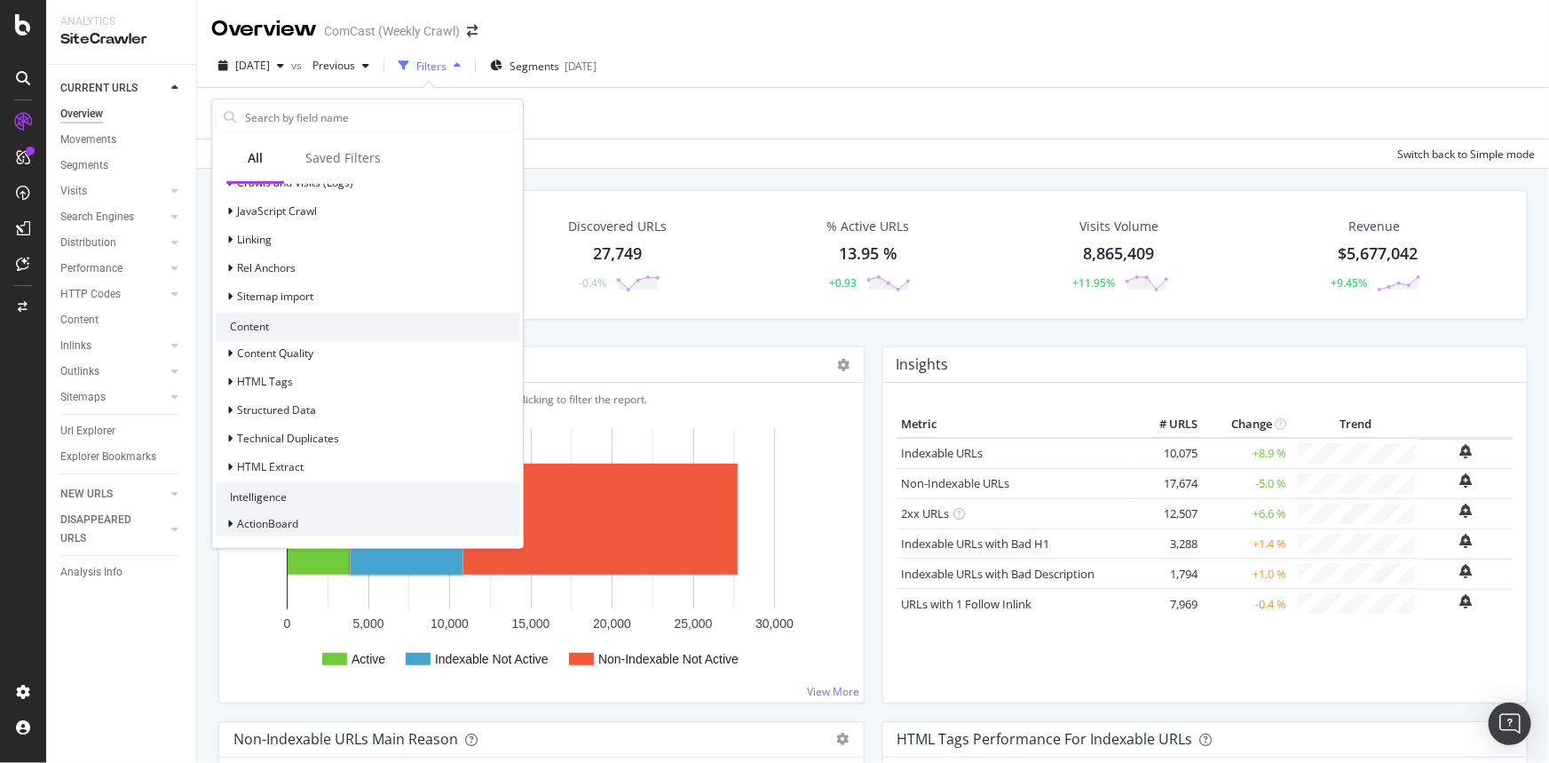
scroll to position [646, 0]
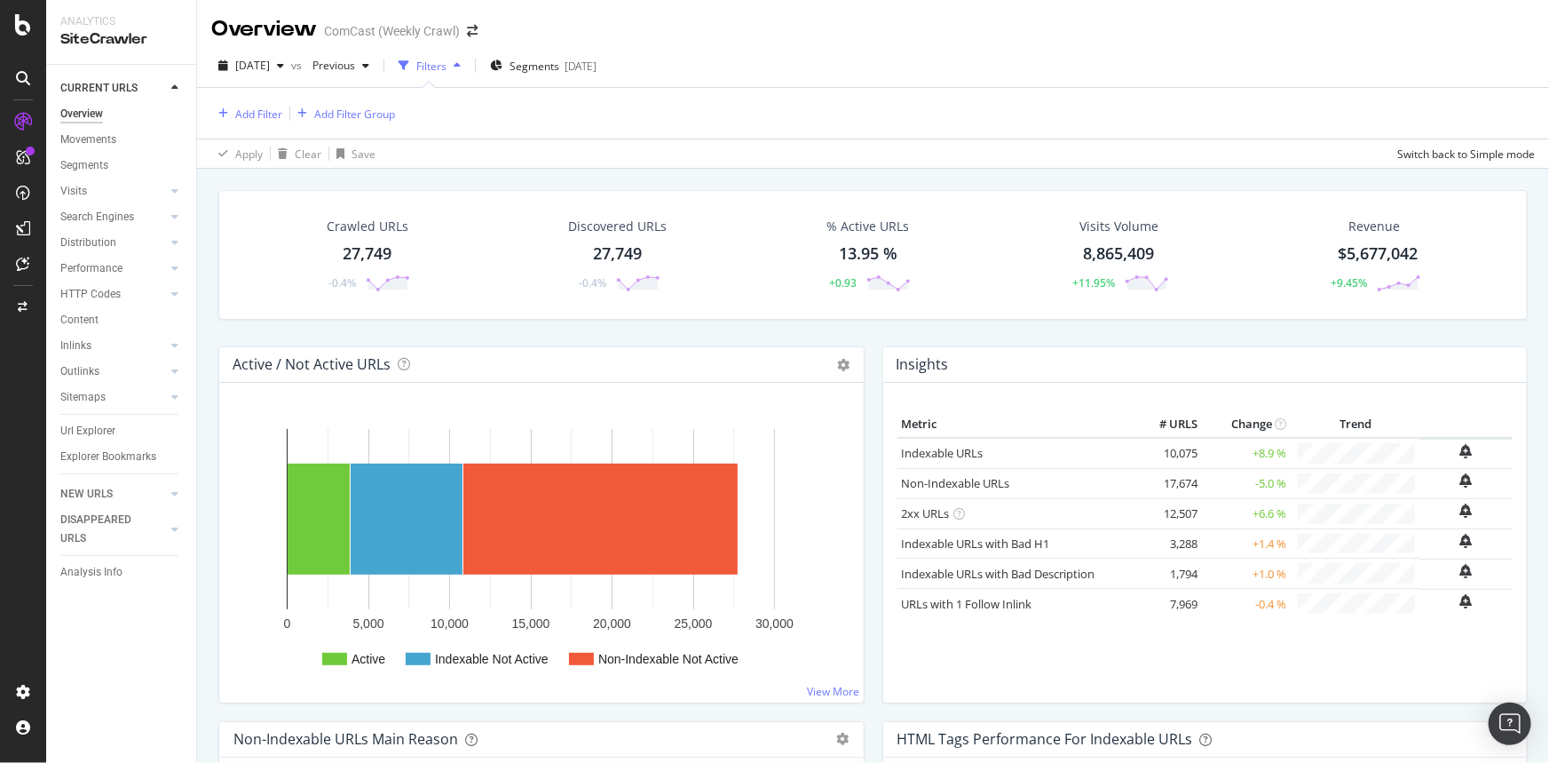
click at [248, 616] on rect "A chart." at bounding box center [539, 549] width 610 height 277
